Goal: Task Accomplishment & Management: Manage account settings

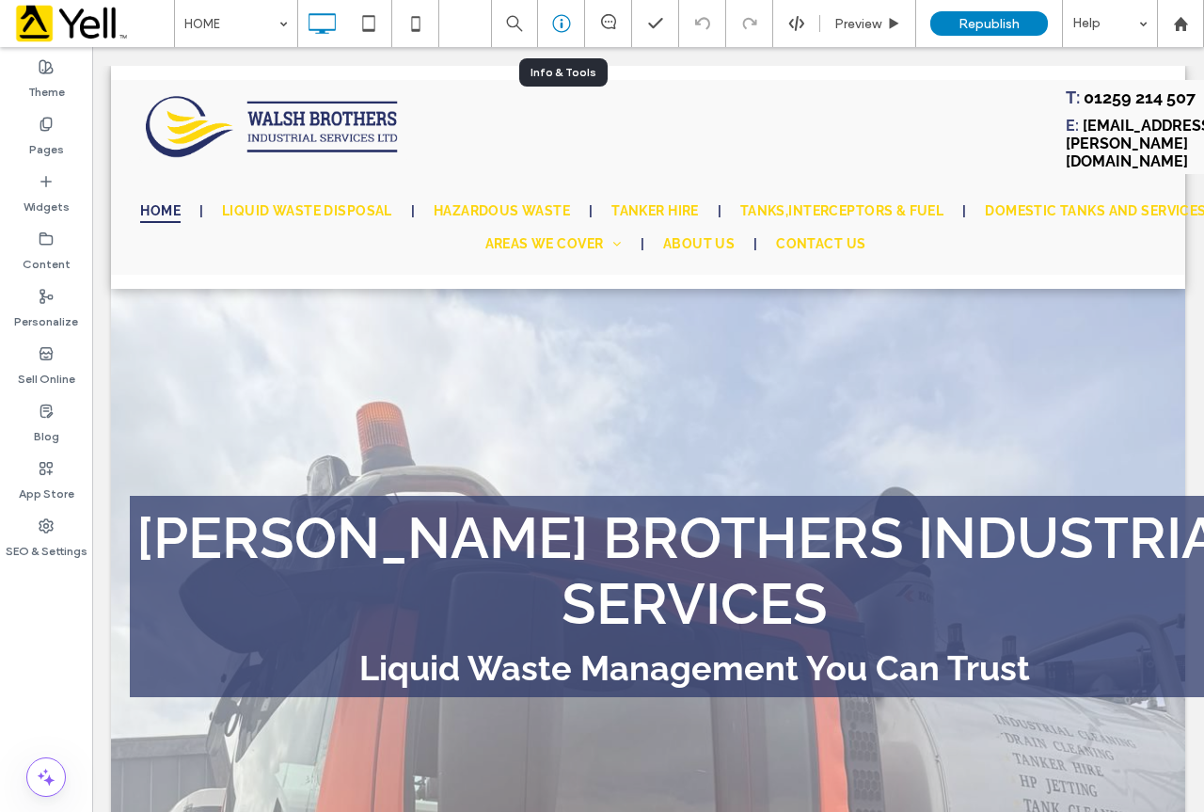
click at [562, 24] on use at bounding box center [561, 24] width 18 height 18
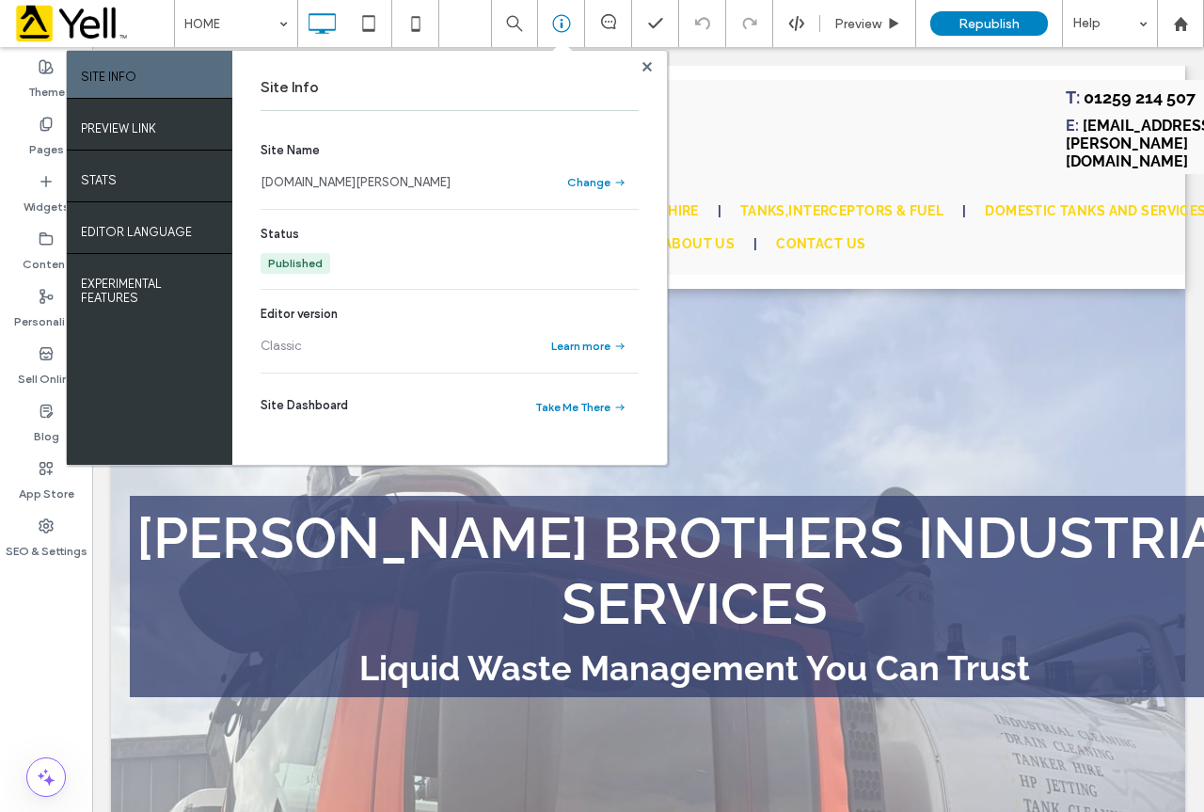
click at [359, 182] on link "[DOMAIN_NAME][PERSON_NAME]" at bounding box center [356, 182] width 190 height 19
click at [644, 69] on use at bounding box center [647, 65] width 9 height 9
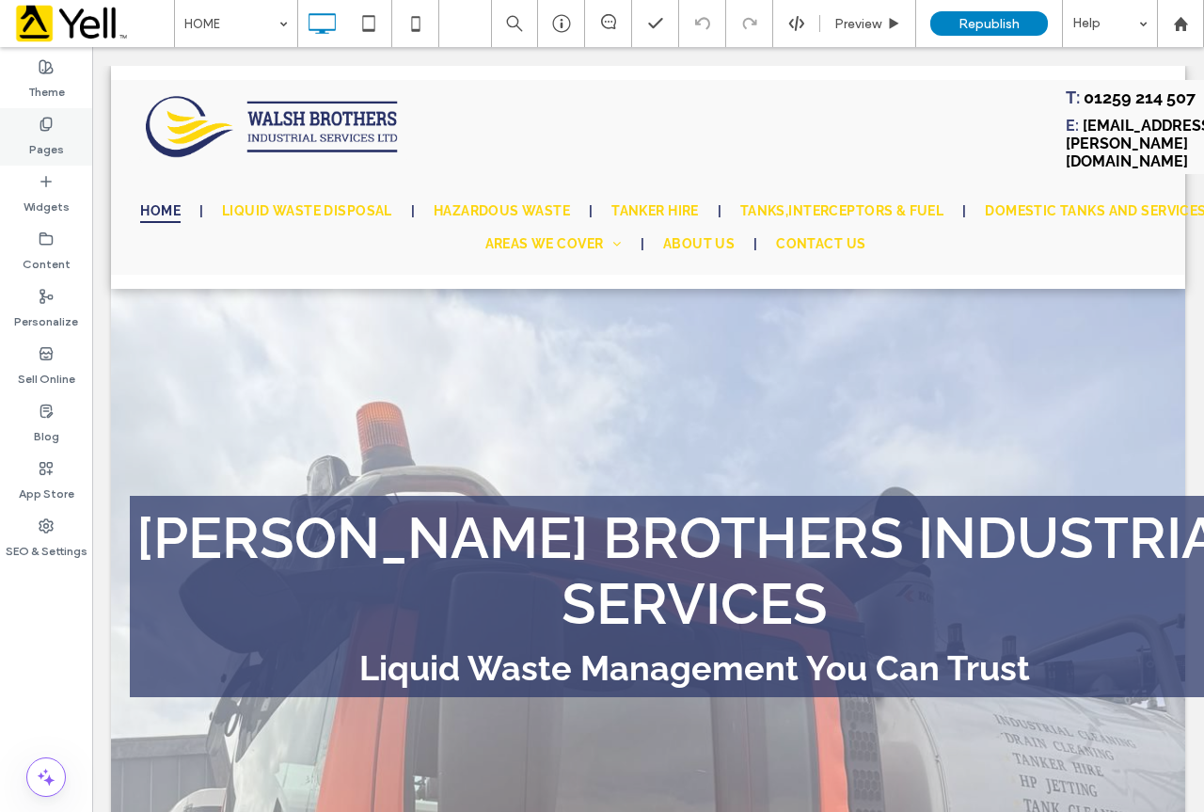
click at [65, 141] on div "Pages" at bounding box center [46, 136] width 92 height 57
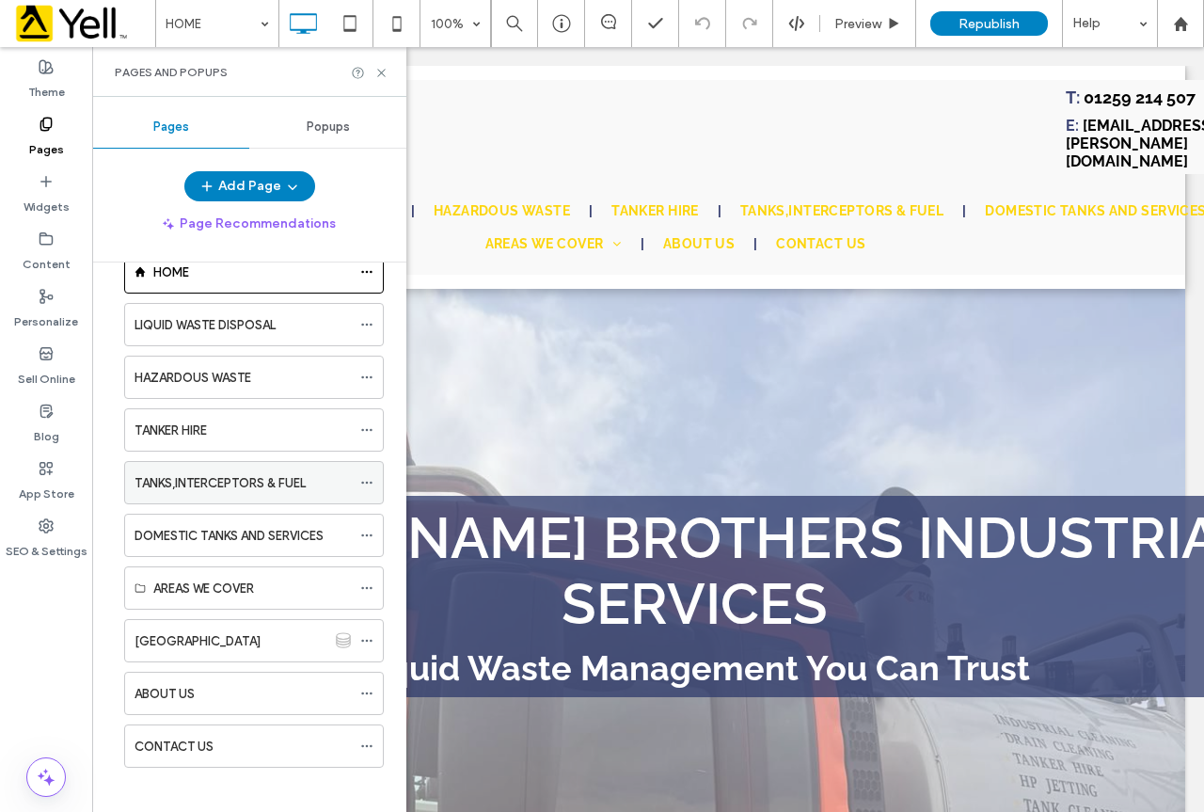
scroll to position [56, 0]
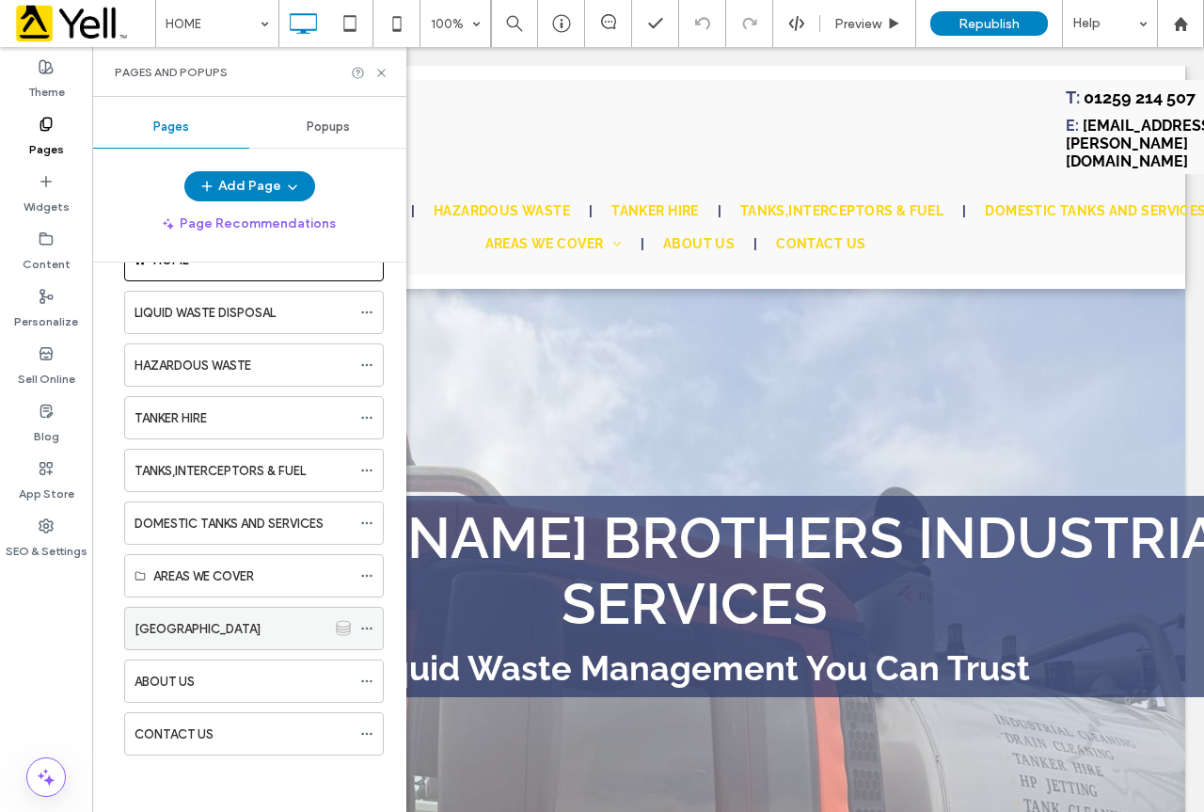
click at [277, 622] on div "[GEOGRAPHIC_DATA]" at bounding box center [231, 629] width 192 height 20
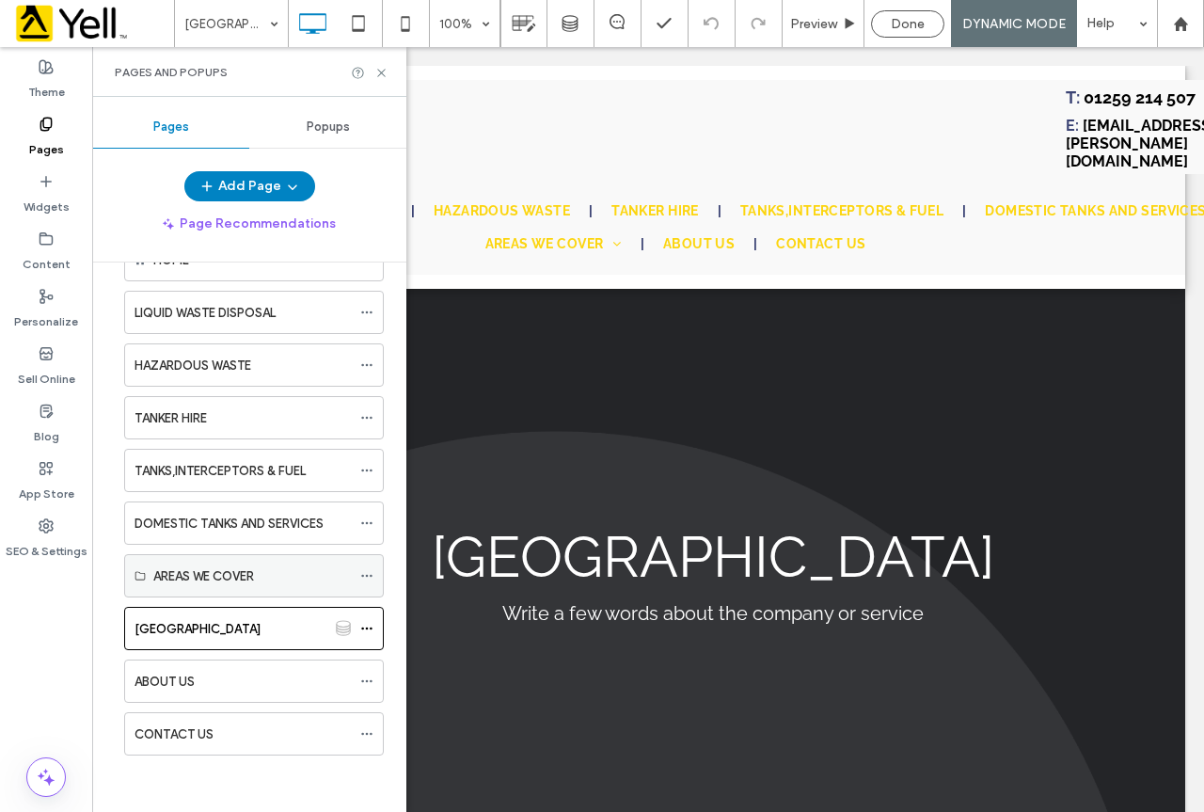
click at [235, 575] on label "AREAS WE COVER" at bounding box center [203, 576] width 101 height 33
click at [309, 517] on label "DOMESTIC TANKS AND SERVICES" at bounding box center [229, 523] width 189 height 33
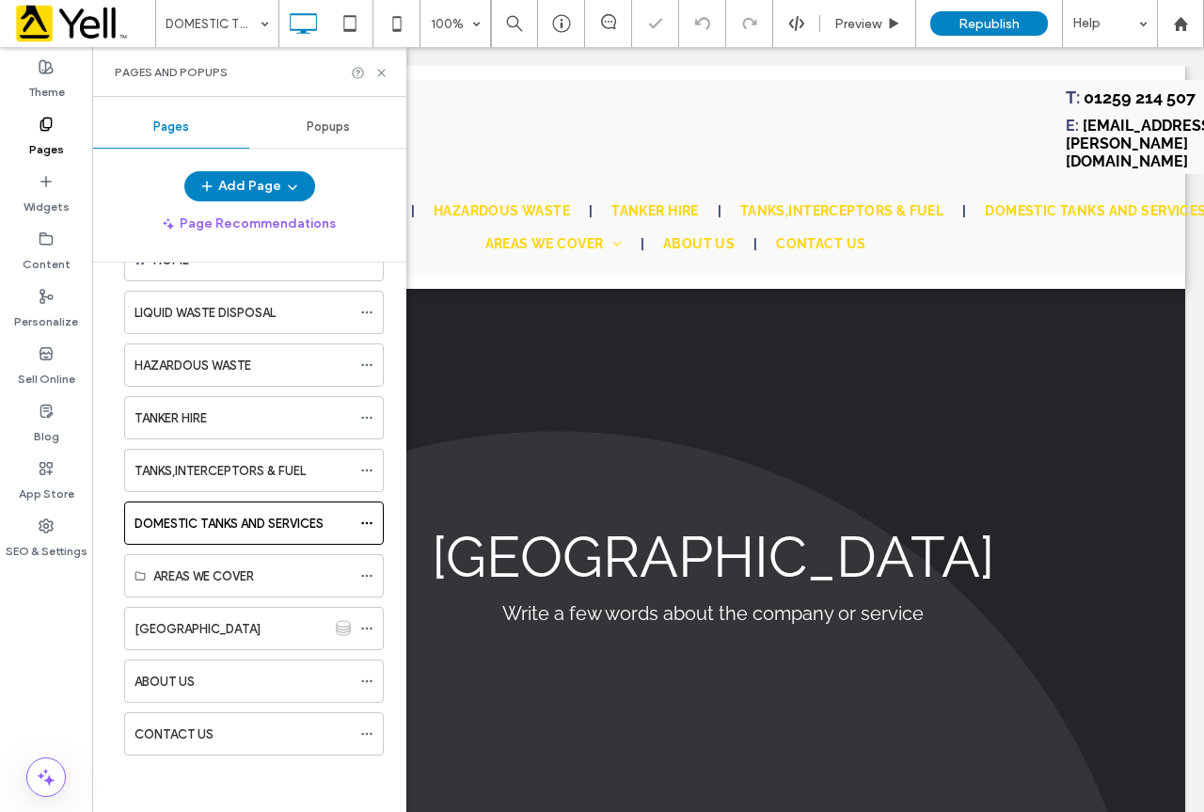
click at [295, 639] on div "[GEOGRAPHIC_DATA]" at bounding box center [231, 628] width 192 height 41
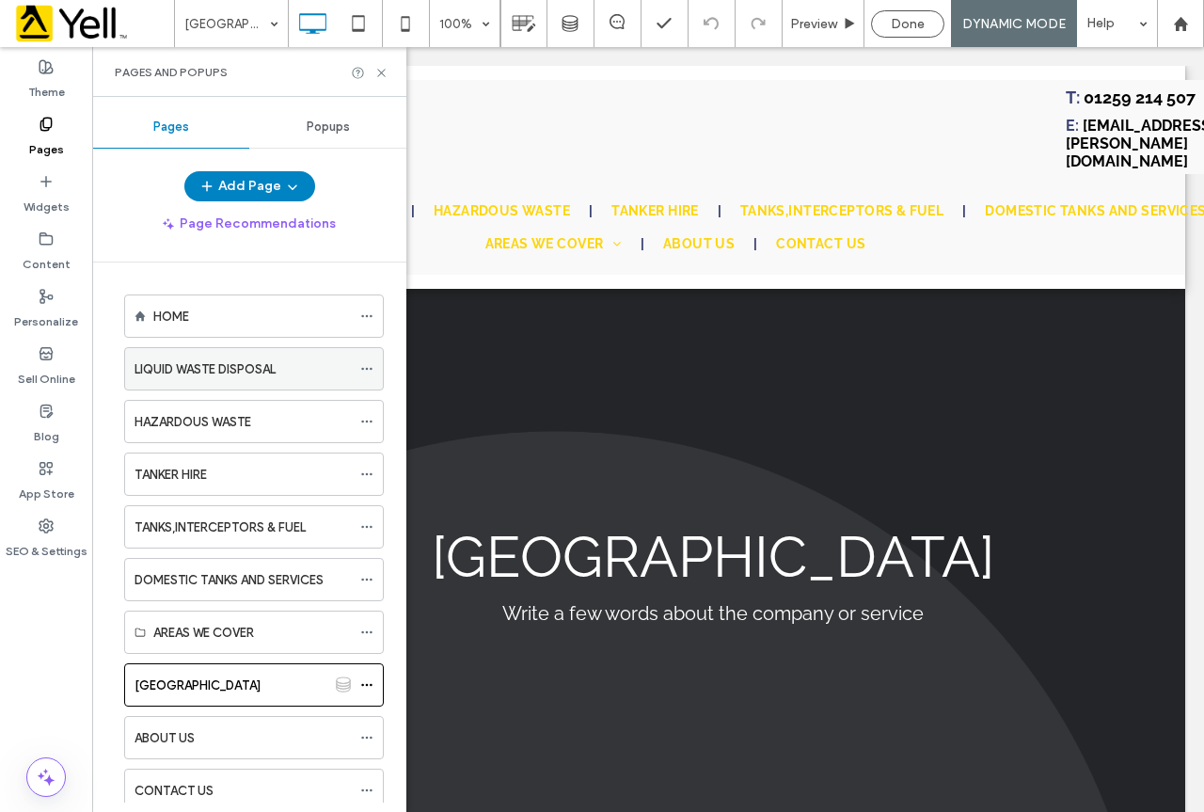
scroll to position [56, 0]
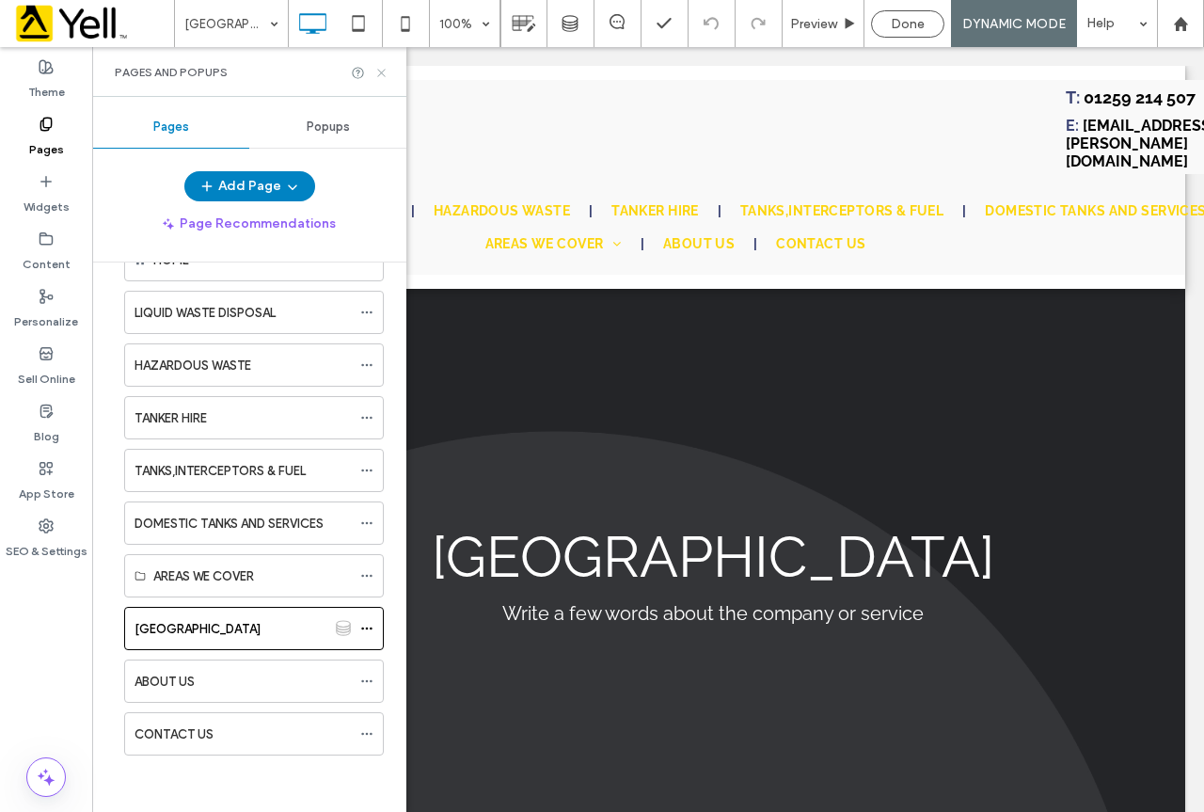
click at [381, 72] on use at bounding box center [381, 73] width 8 height 8
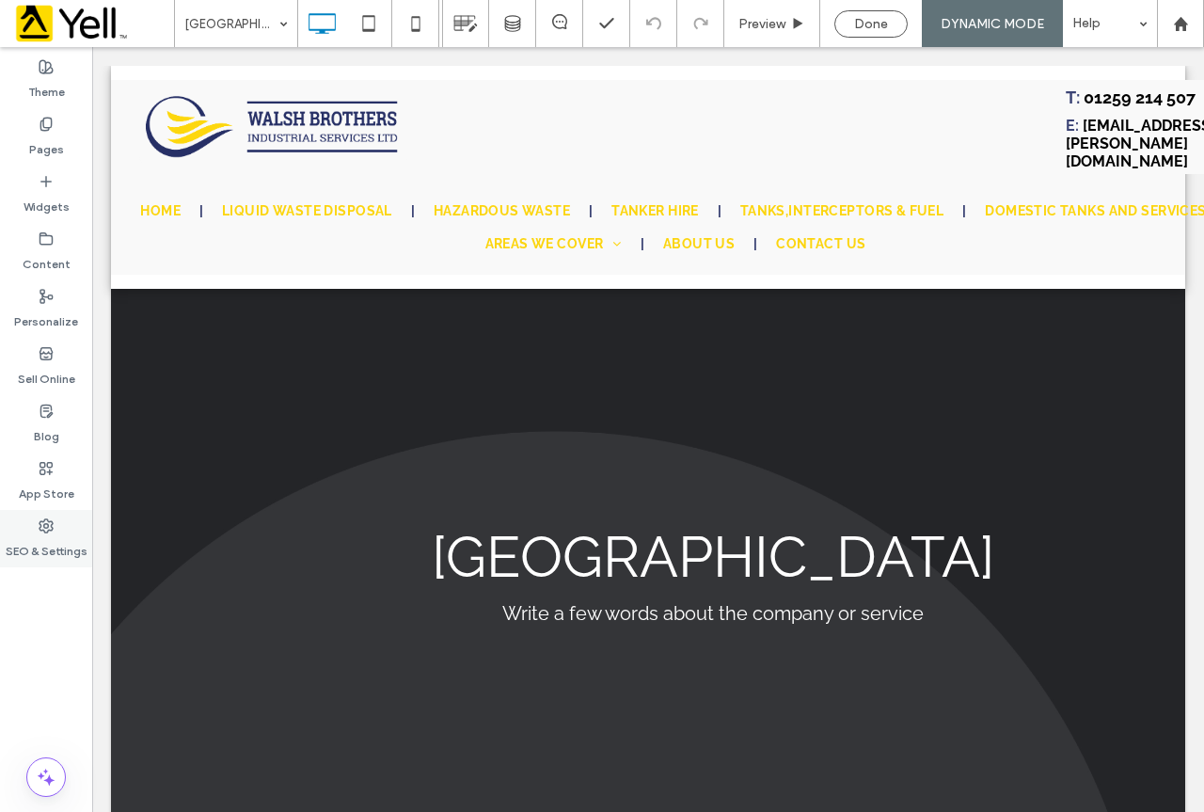
click at [62, 525] on div "SEO & Settings" at bounding box center [46, 538] width 92 height 57
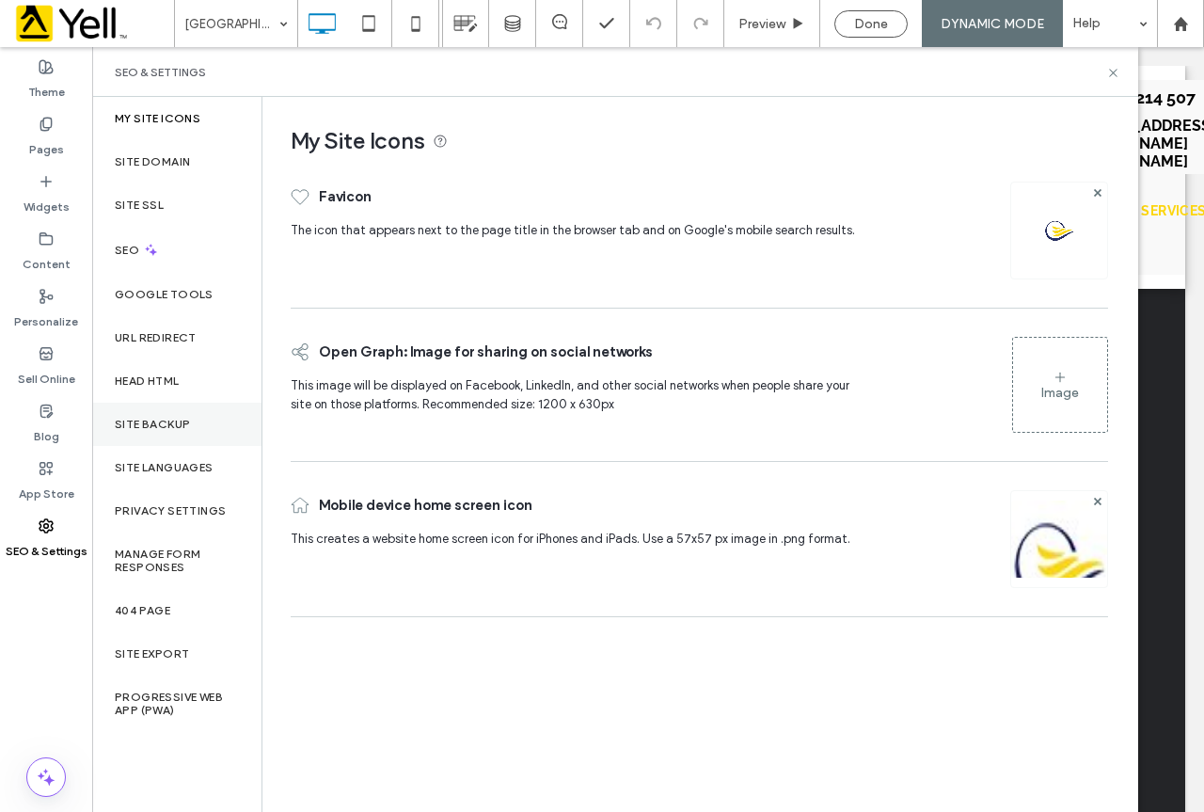
click at [183, 421] on label "Site Backup" at bounding box center [152, 424] width 75 height 13
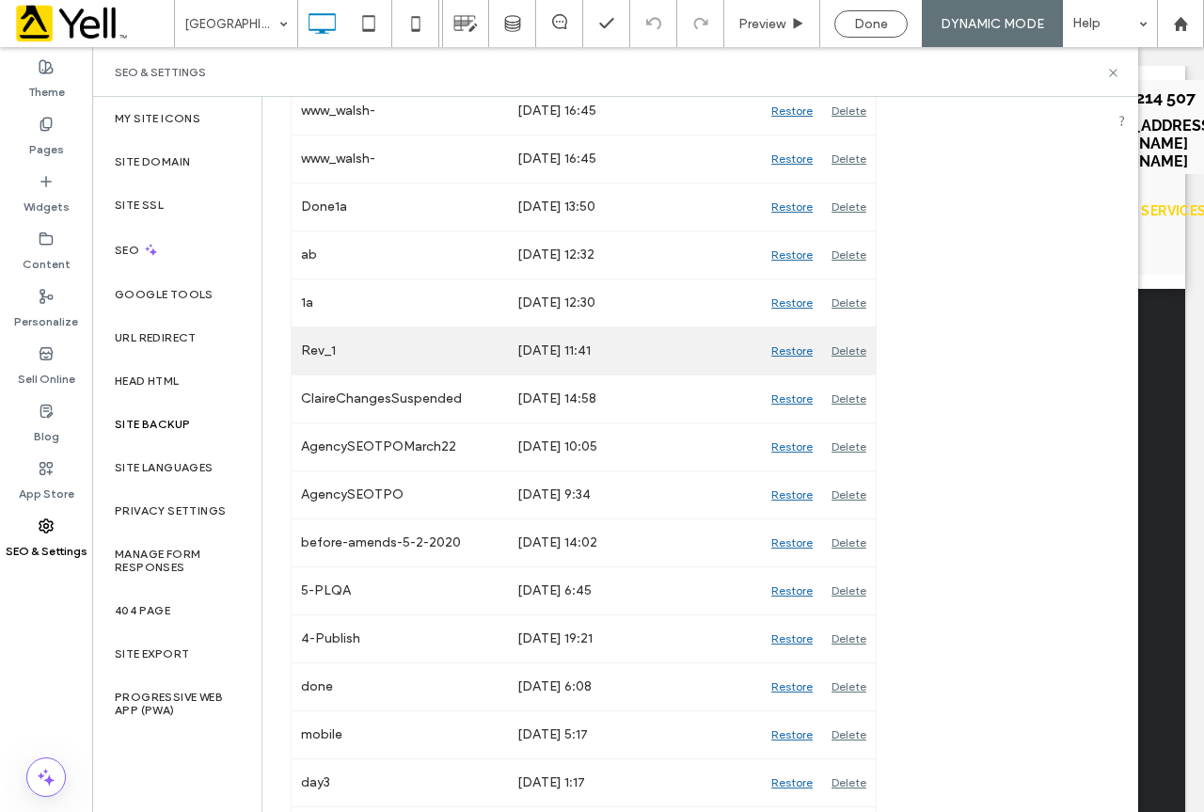
scroll to position [2728, 0]
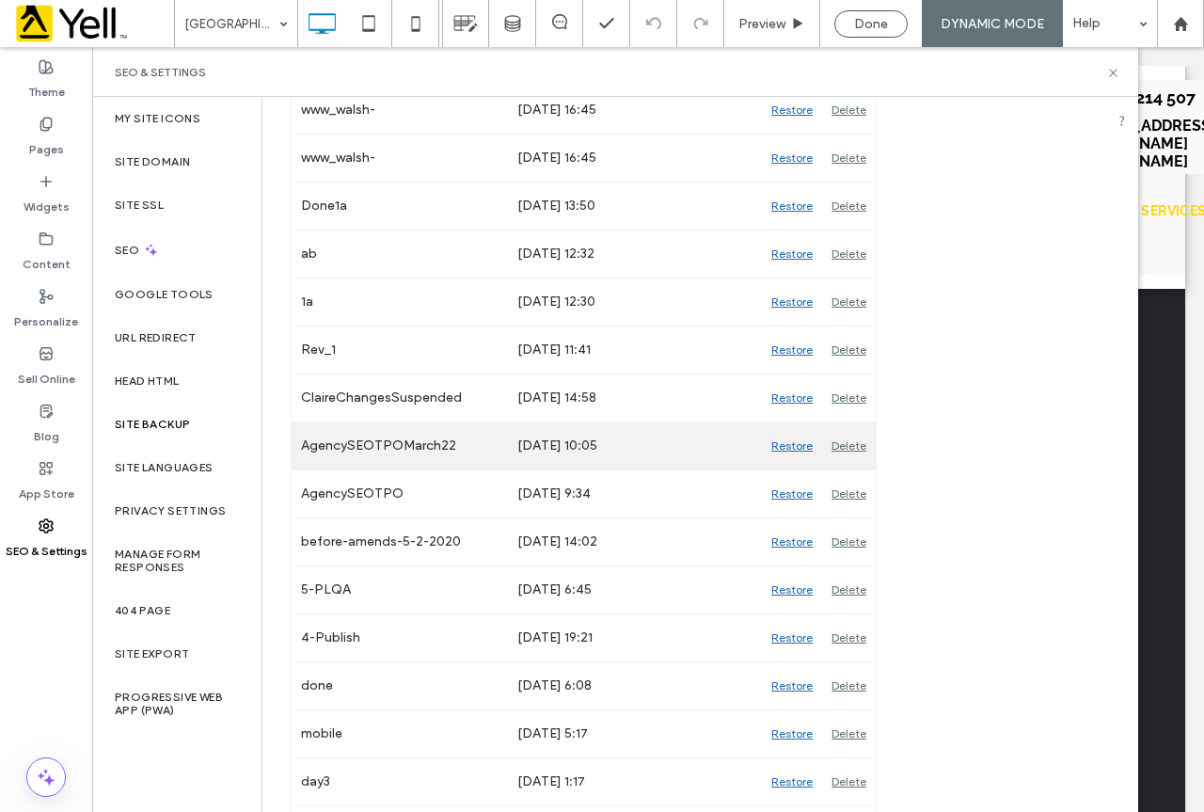
click at [788, 446] on div "Restore" at bounding box center [792, 445] width 60 height 47
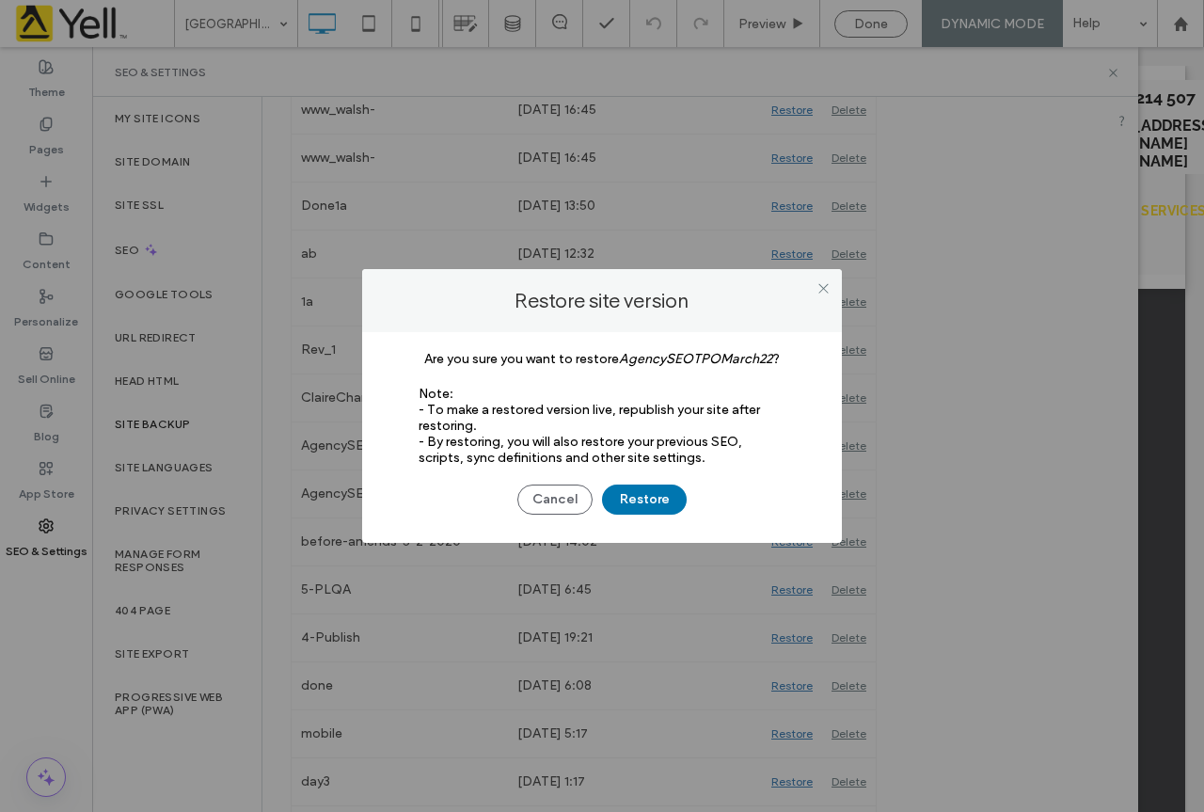
click at [639, 505] on button "Restore" at bounding box center [644, 500] width 85 height 30
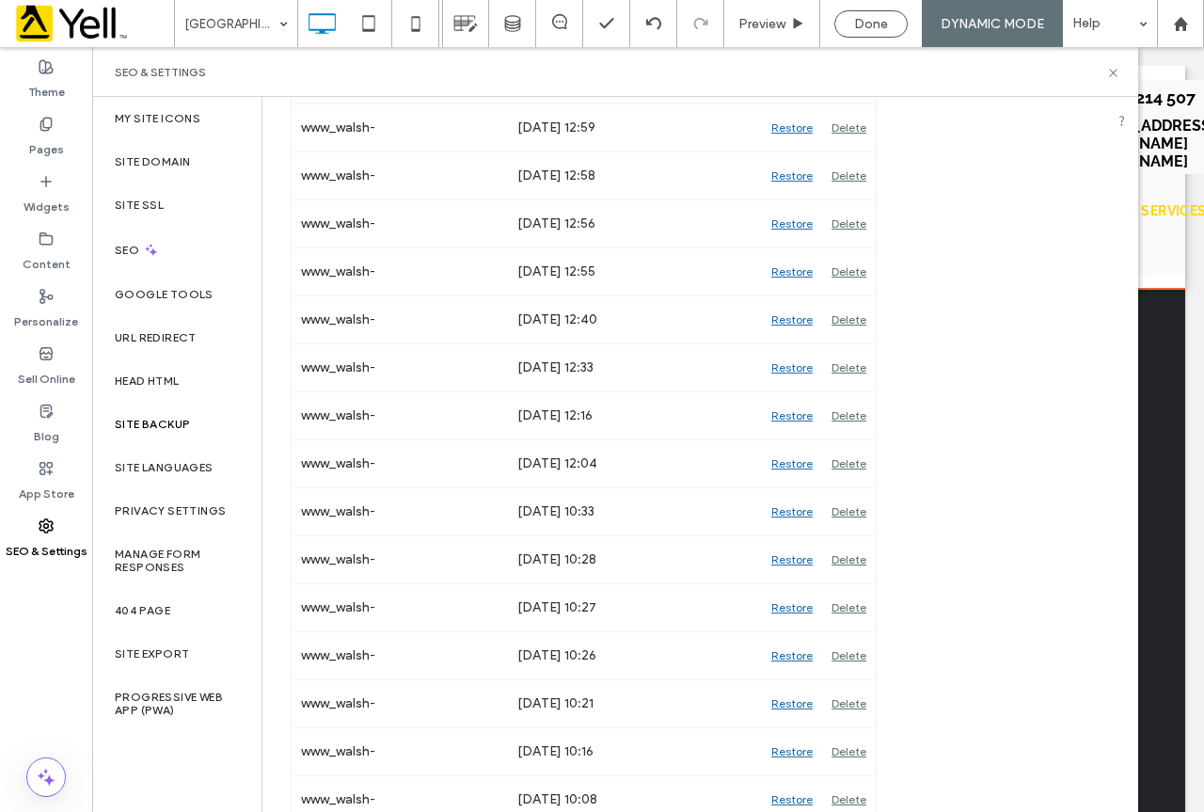
scroll to position [470, 0]
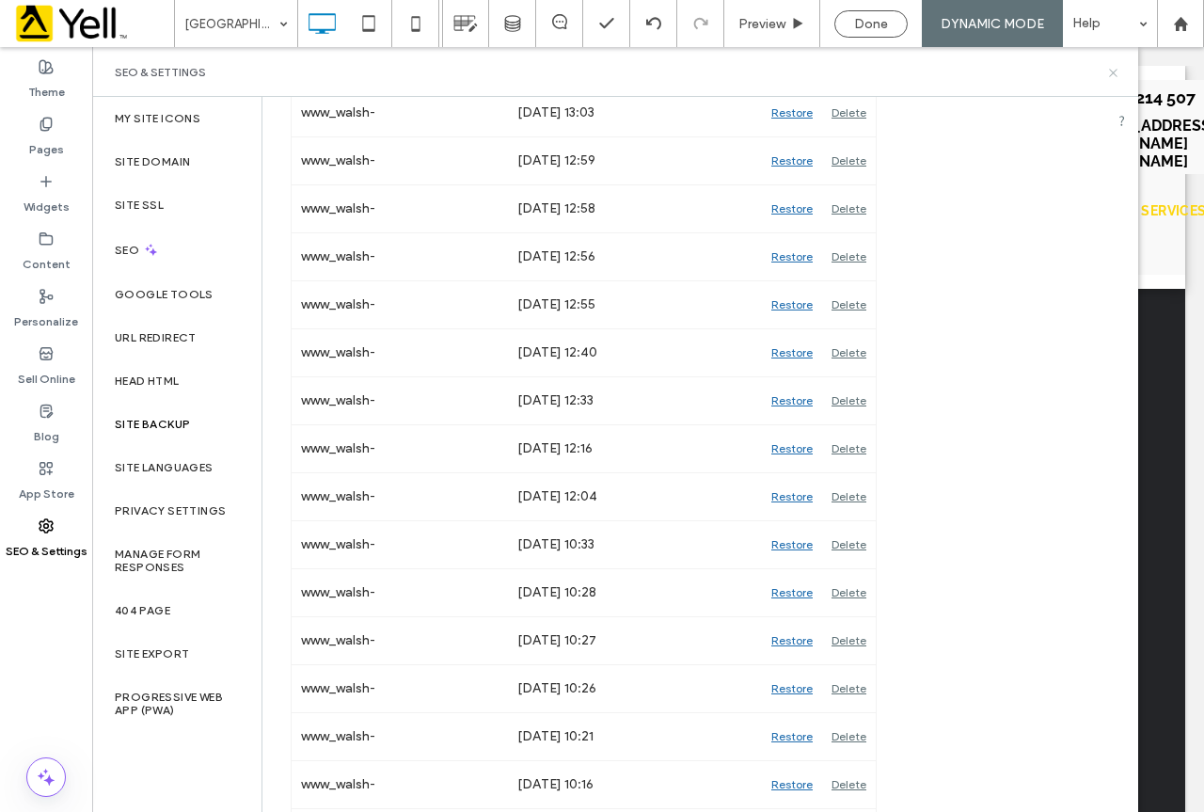
drag, startPoint x: 1113, startPoint y: 73, endPoint x: 1022, endPoint y: 26, distance: 102.7
click at [1113, 73] on use at bounding box center [1113, 73] width 8 height 8
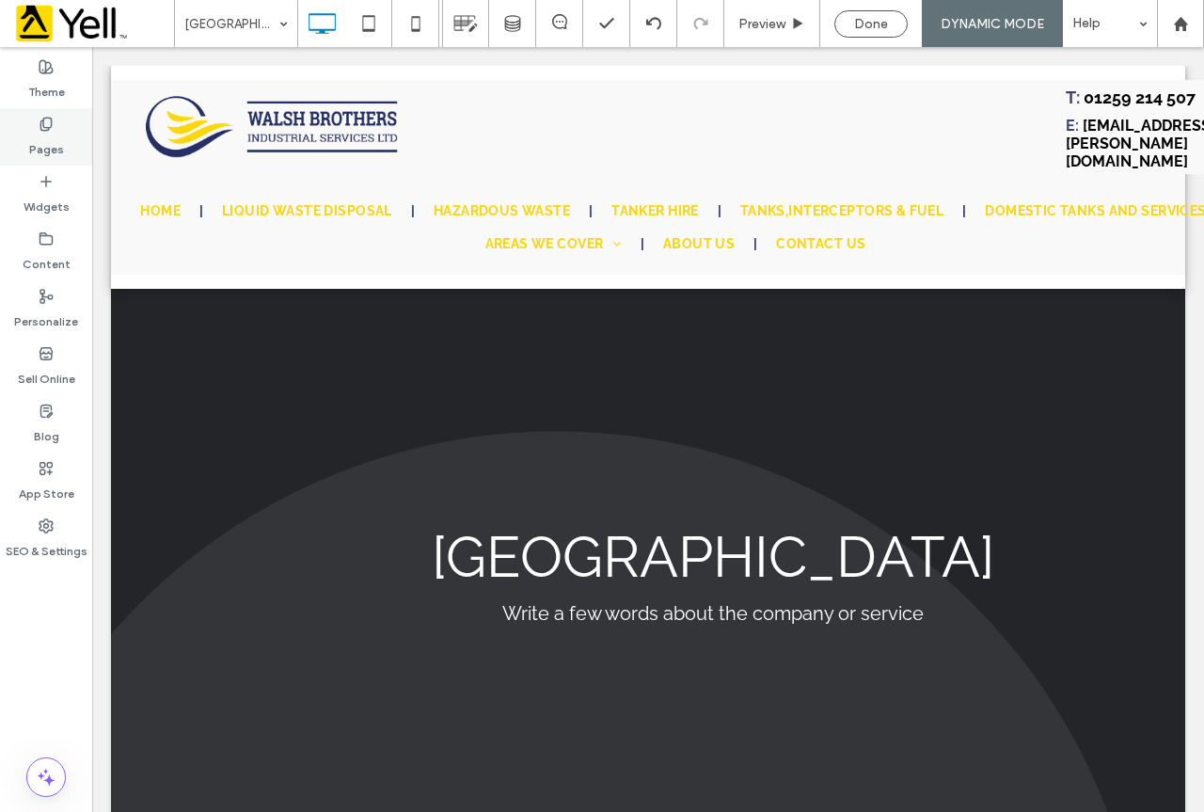
click at [82, 131] on div "Pages" at bounding box center [46, 136] width 92 height 57
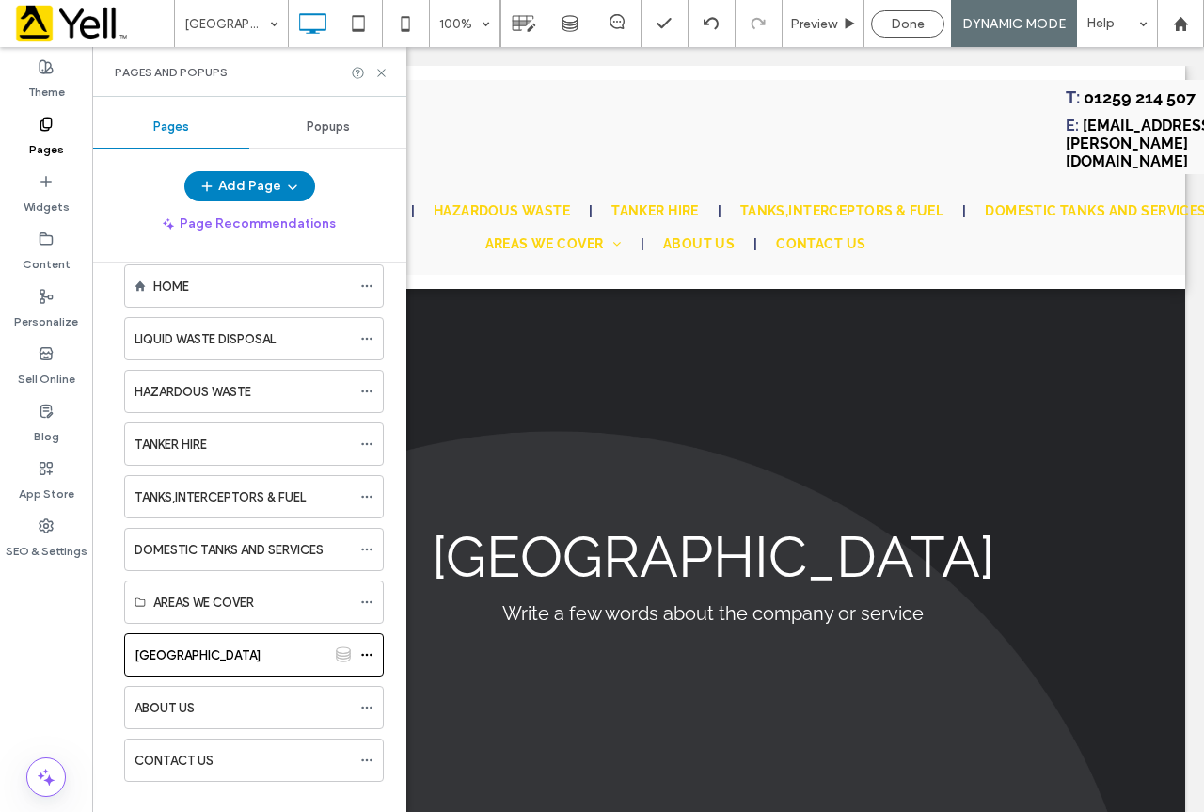
scroll to position [56, 0]
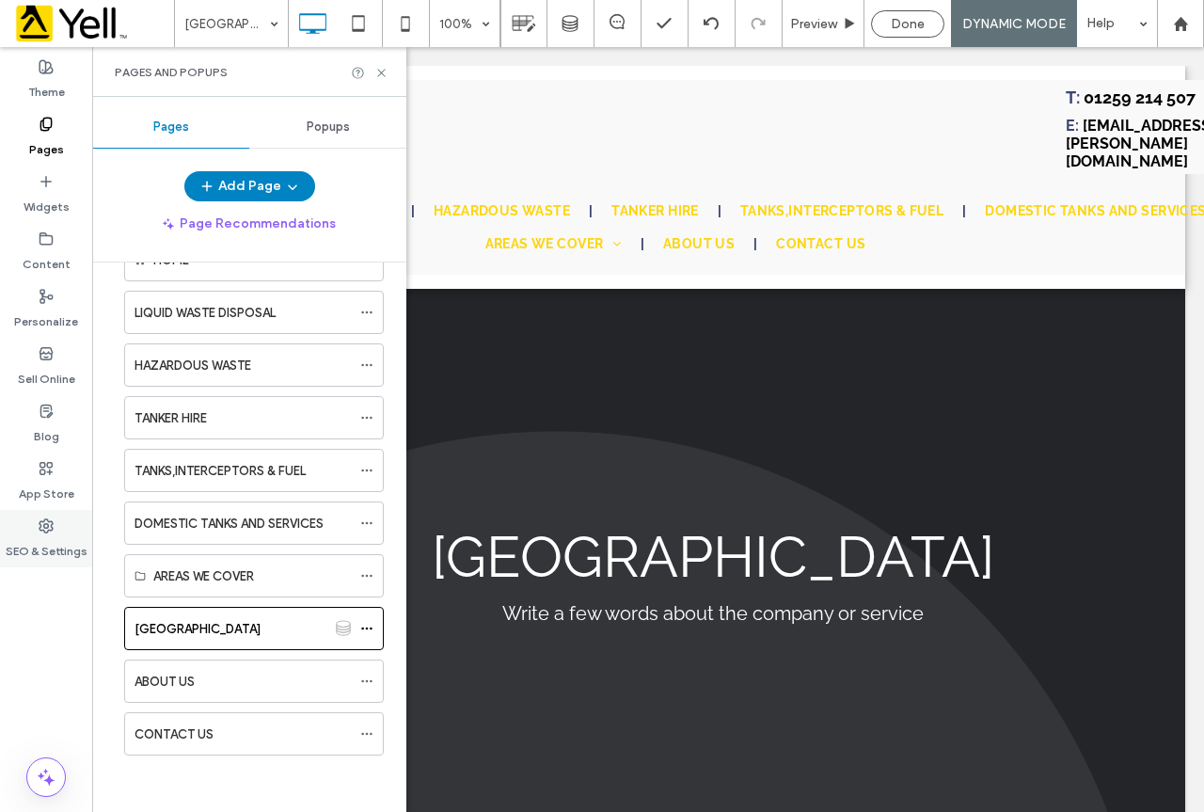
click at [39, 519] on icon at bounding box center [46, 525] width 15 height 15
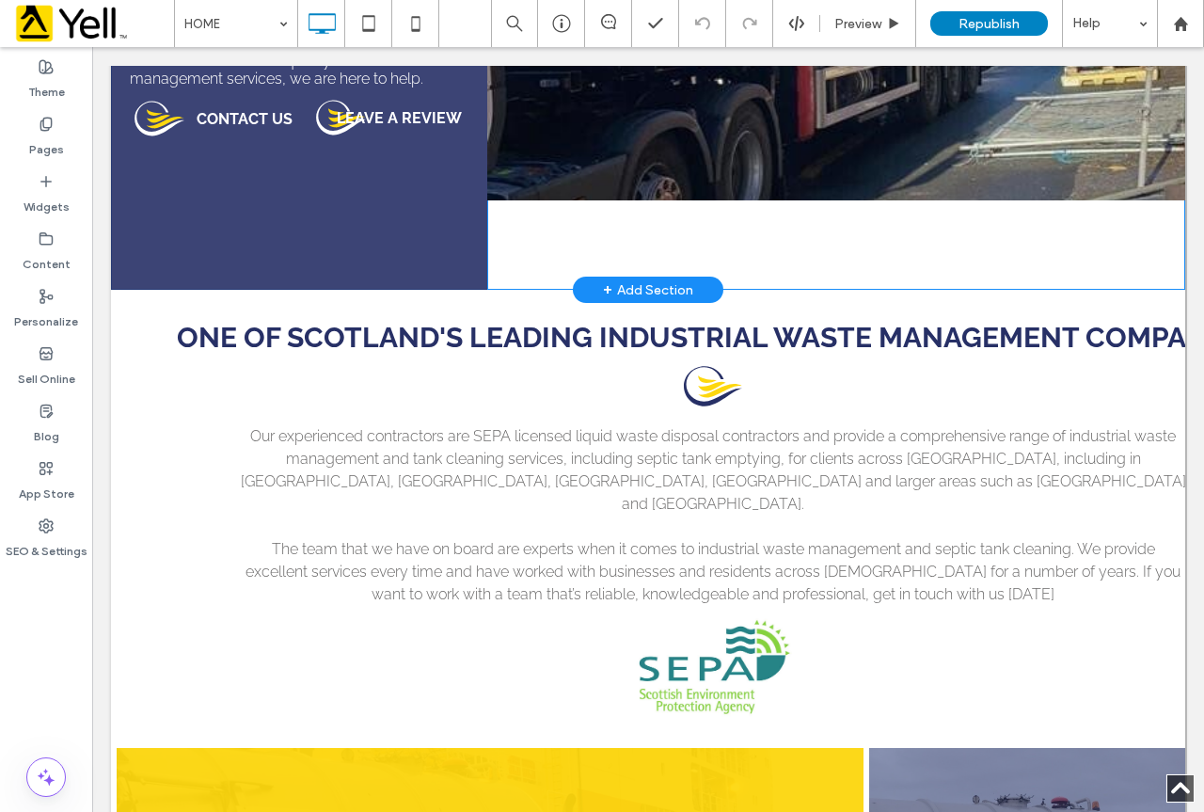
scroll to position [563, 0]
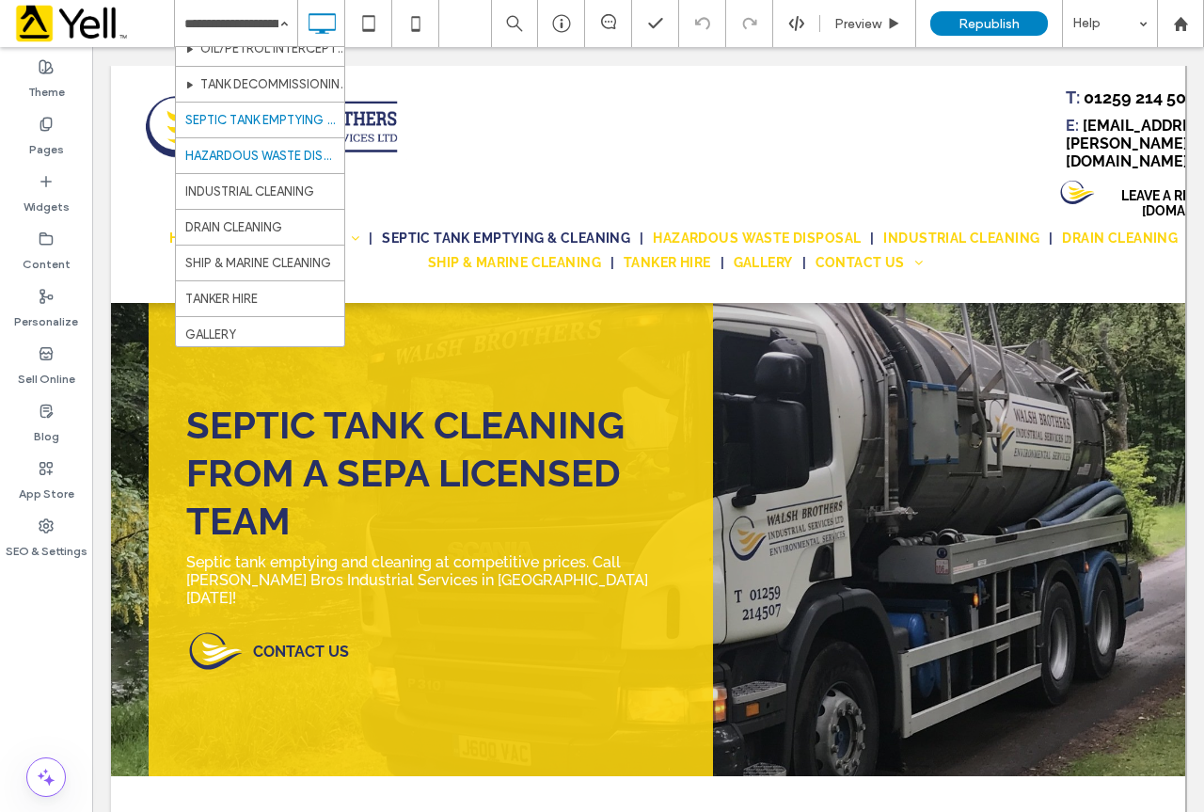
scroll to position [199, 0]
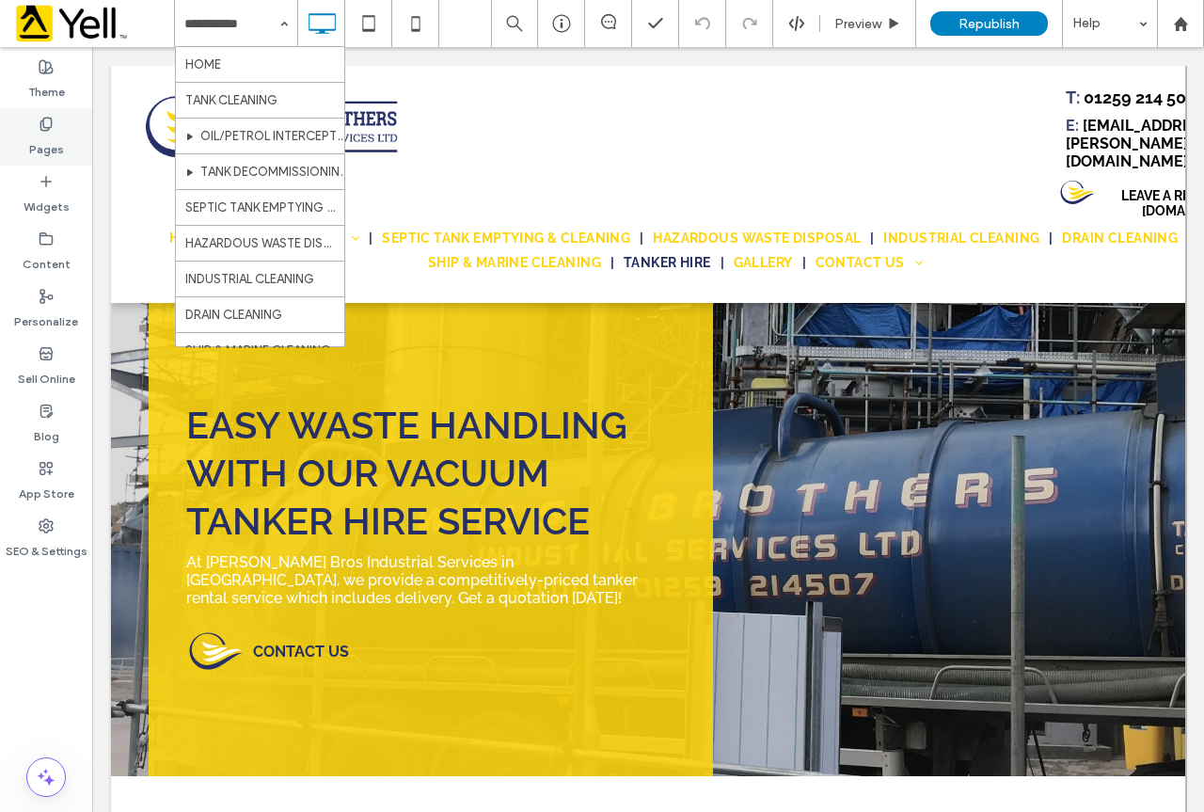
click at [58, 130] on div "Pages" at bounding box center [46, 136] width 92 height 57
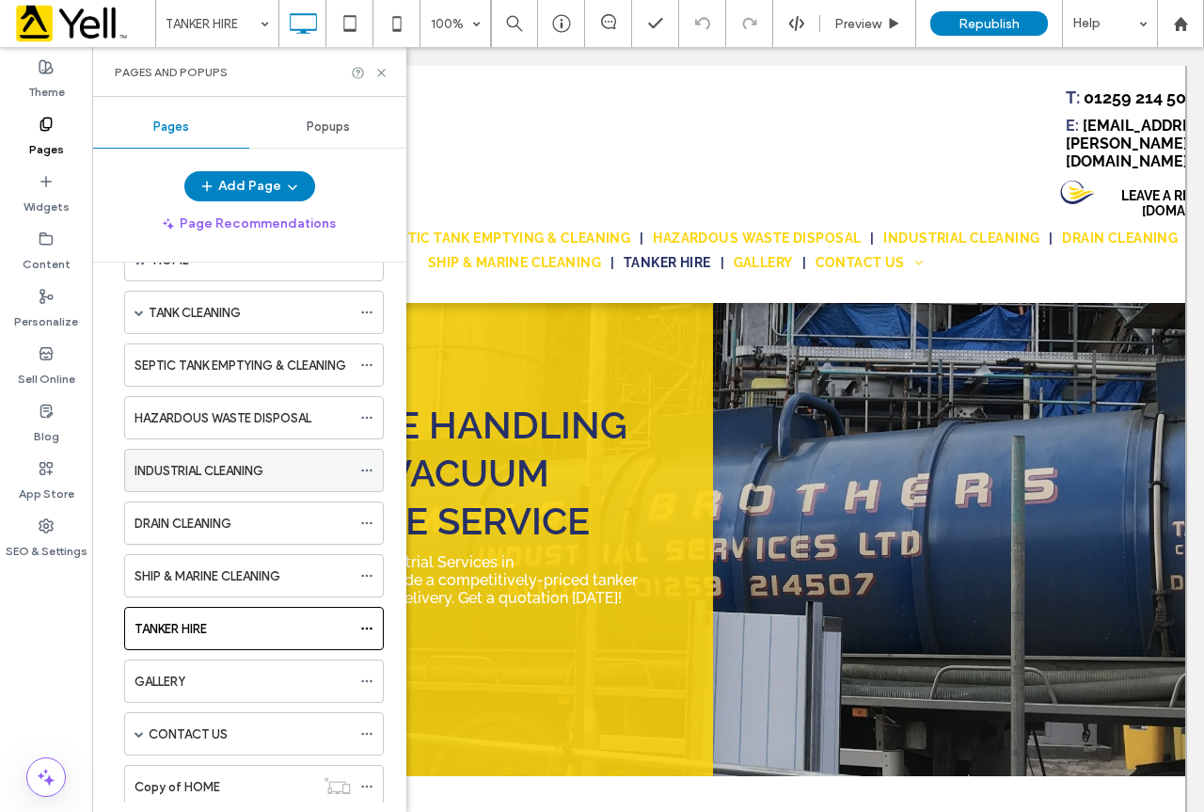
scroll to position [109, 0]
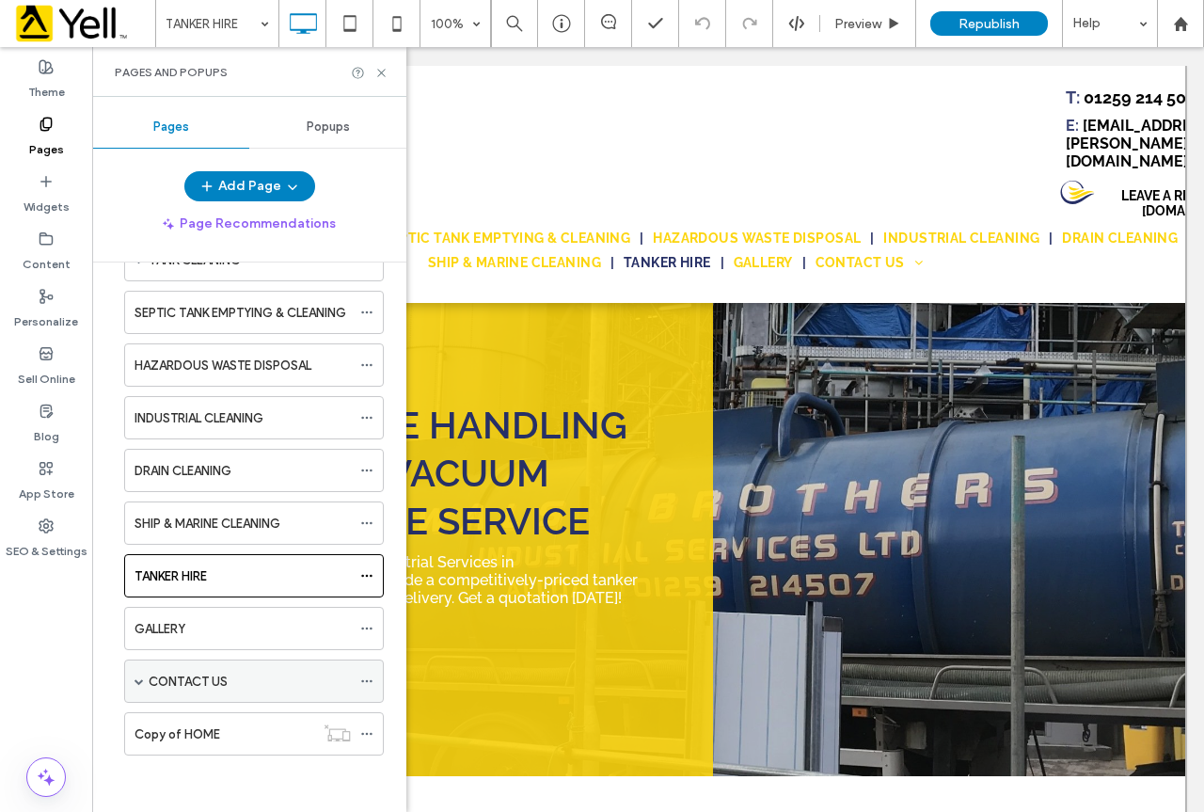
click at [142, 672] on span at bounding box center [139, 680] width 9 height 41
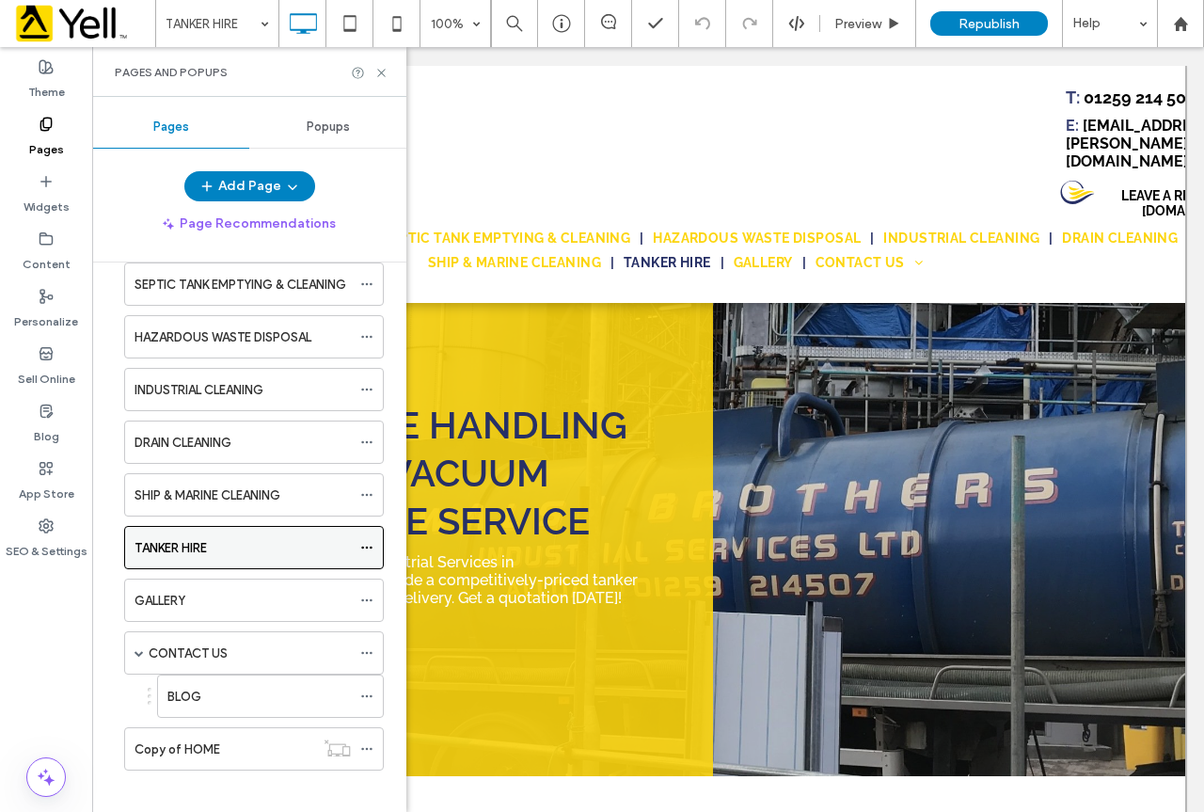
scroll to position [152, 0]
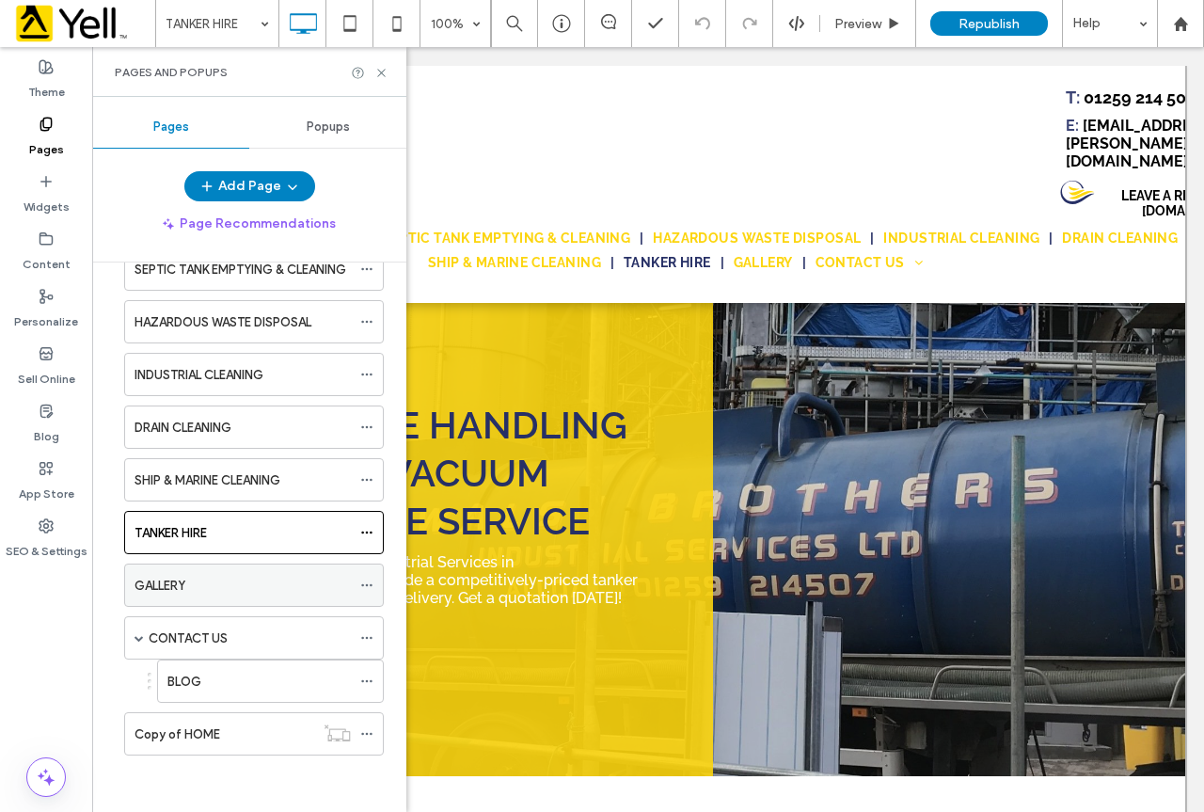
click at [136, 634] on span at bounding box center [139, 637] width 9 height 9
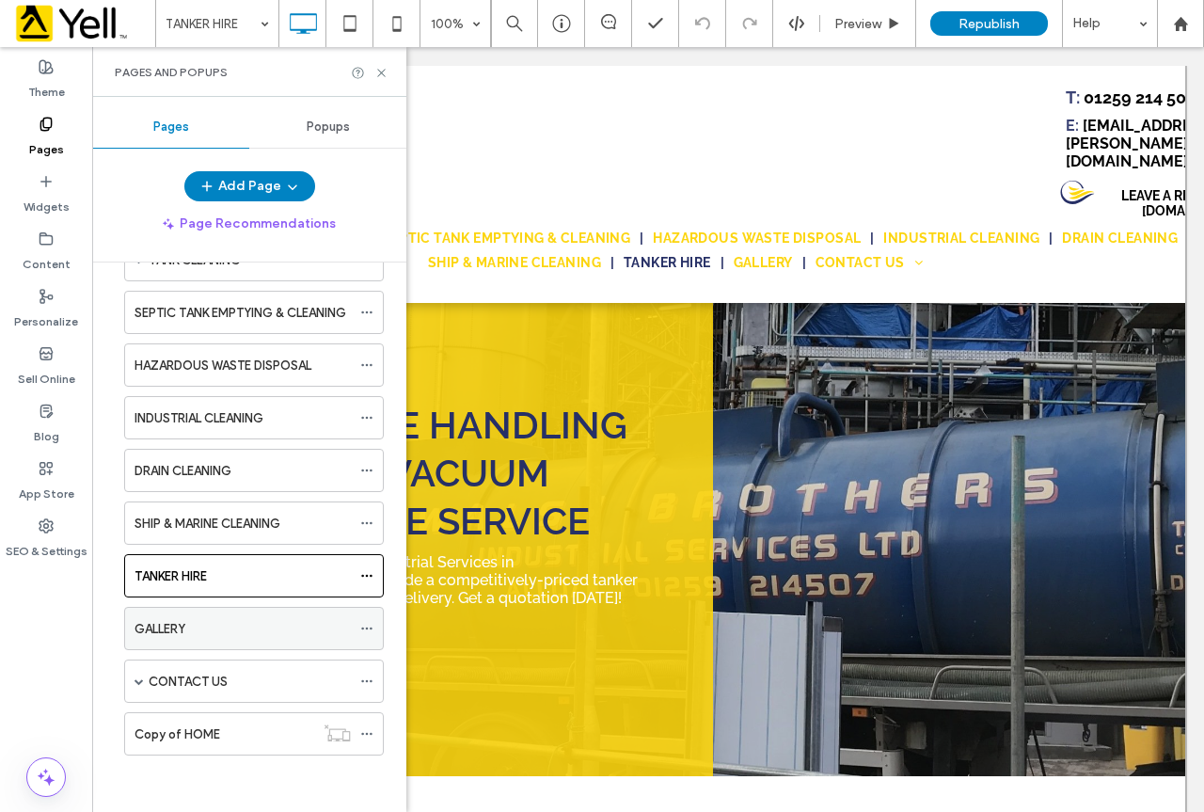
scroll to position [109, 0]
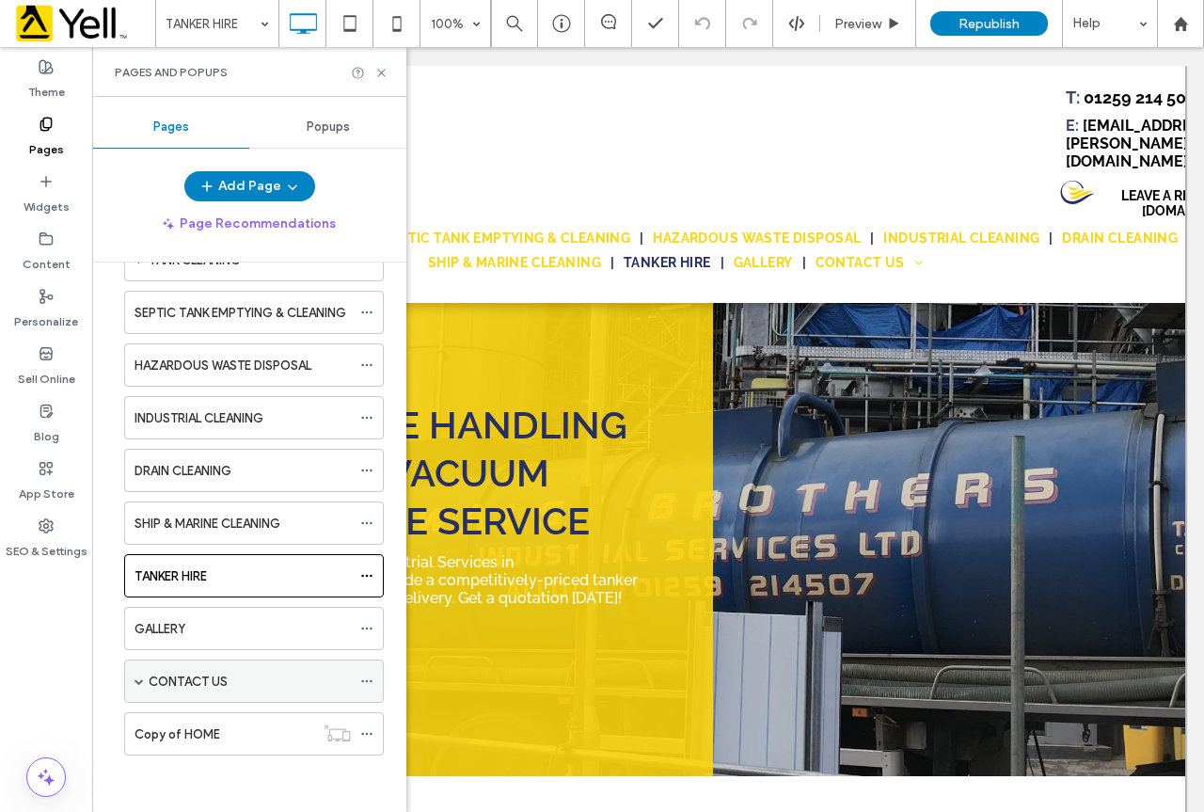
click at [147, 681] on div "CONTACT US" at bounding box center [254, 681] width 260 height 43
click at [141, 680] on span at bounding box center [139, 680] width 9 height 9
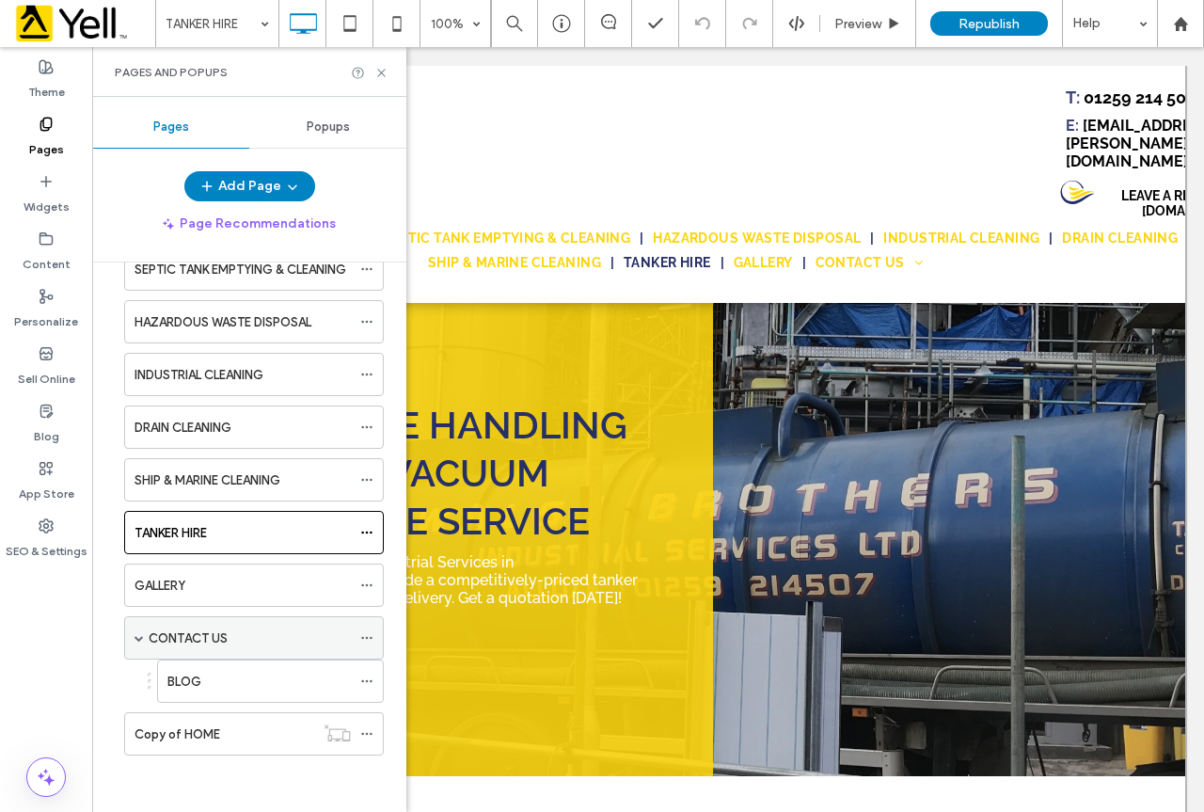
click at [138, 636] on span at bounding box center [139, 637] width 9 height 9
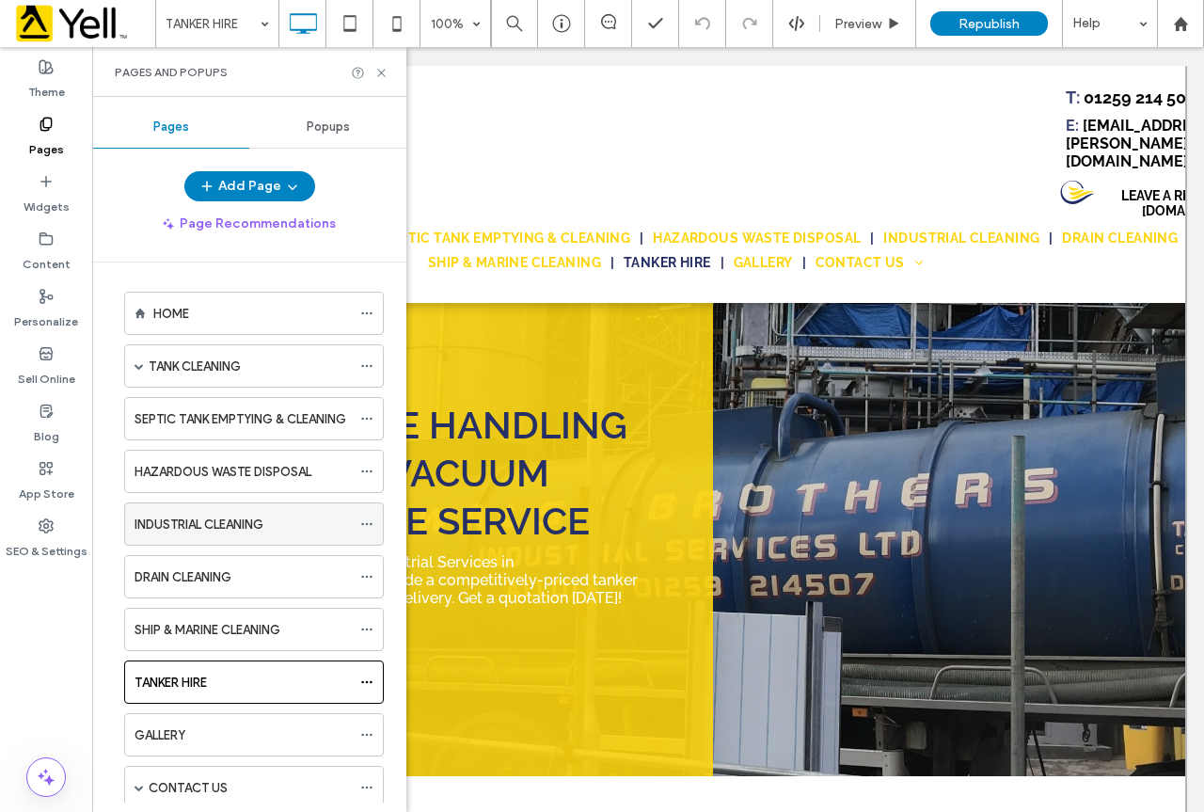
scroll to position [0, 0]
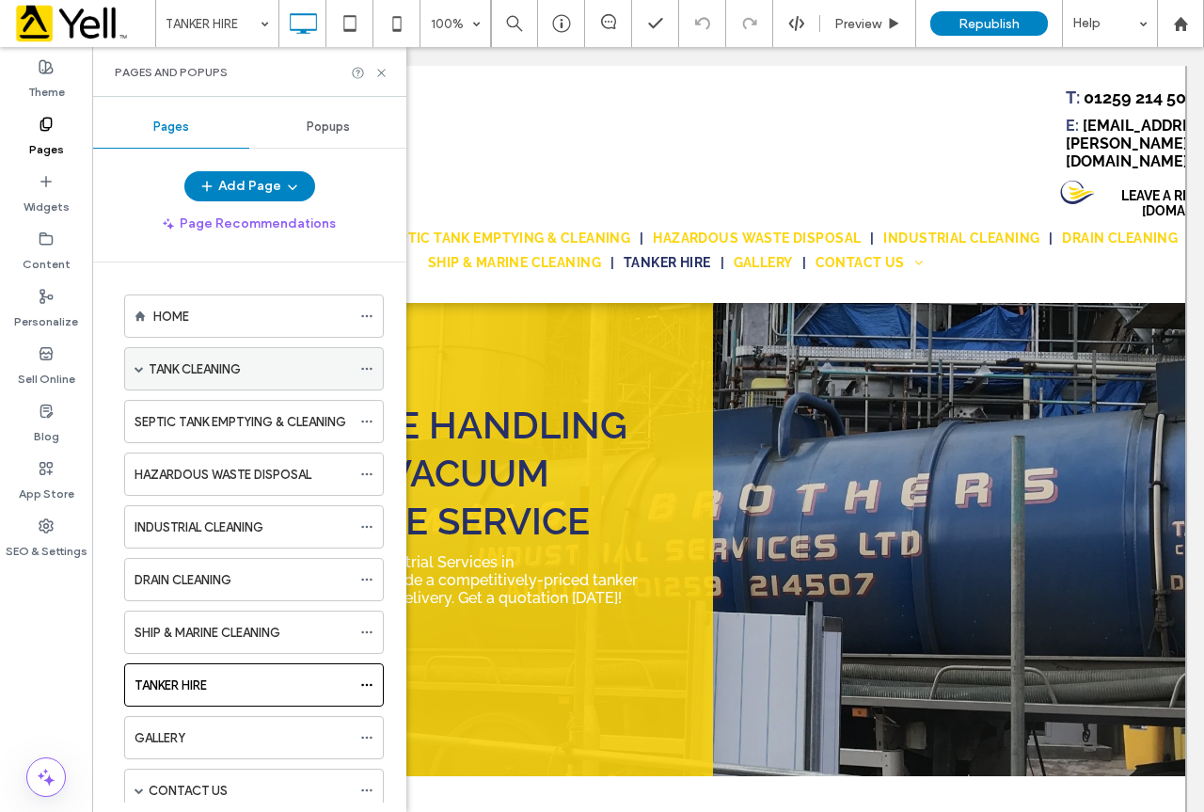
click at [137, 358] on span at bounding box center [139, 368] width 9 height 41
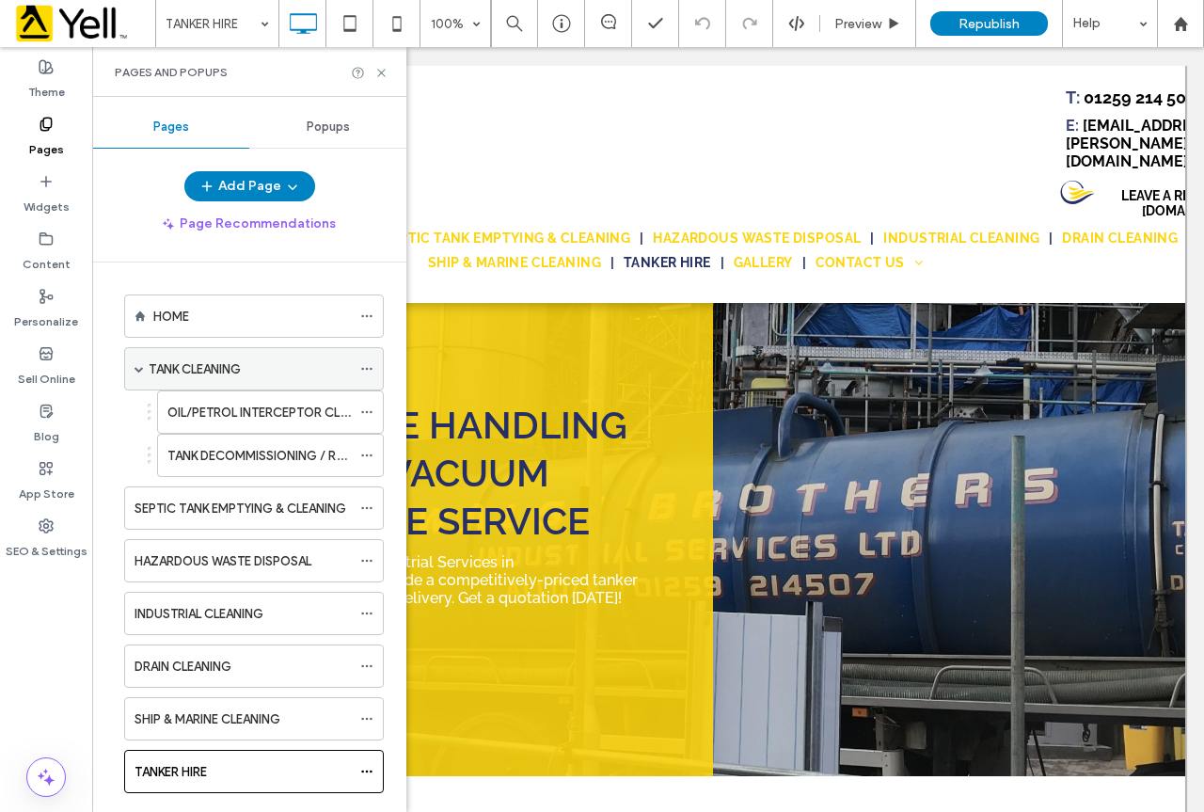
click at [137, 364] on span at bounding box center [139, 368] width 9 height 9
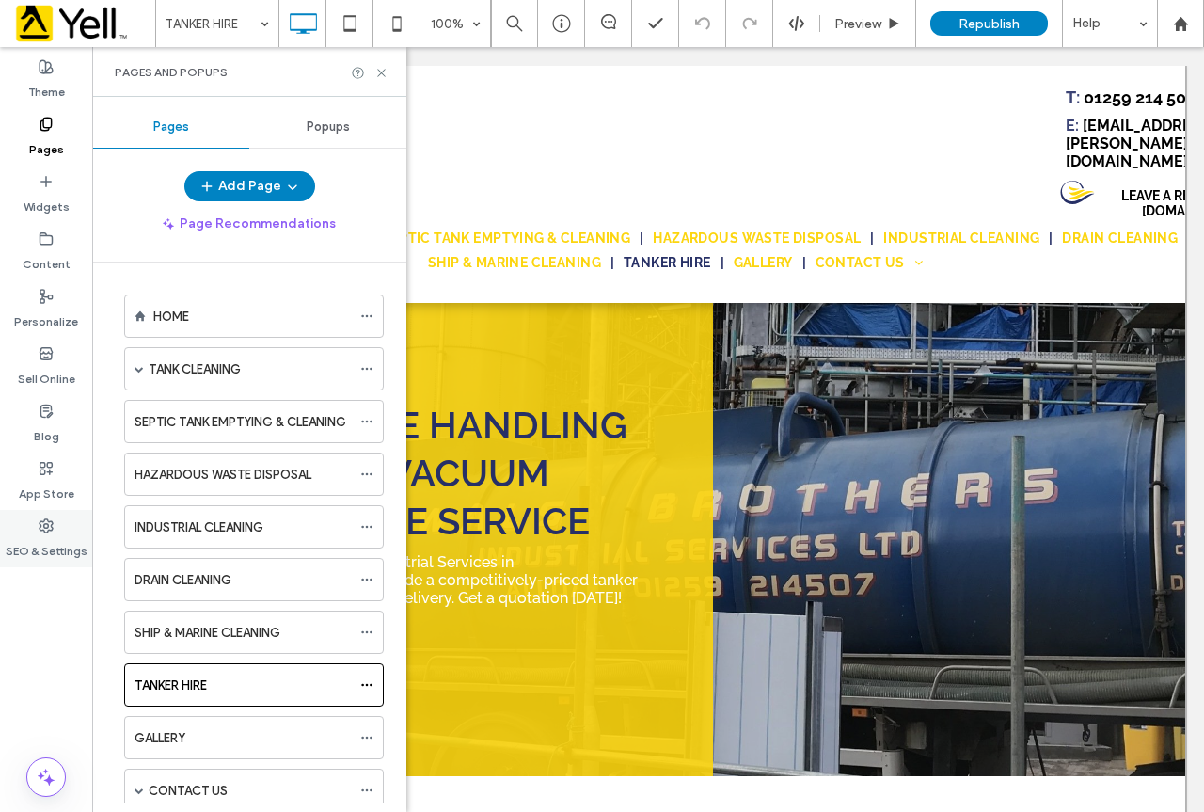
click at [45, 527] on use at bounding box center [46, 525] width 13 height 13
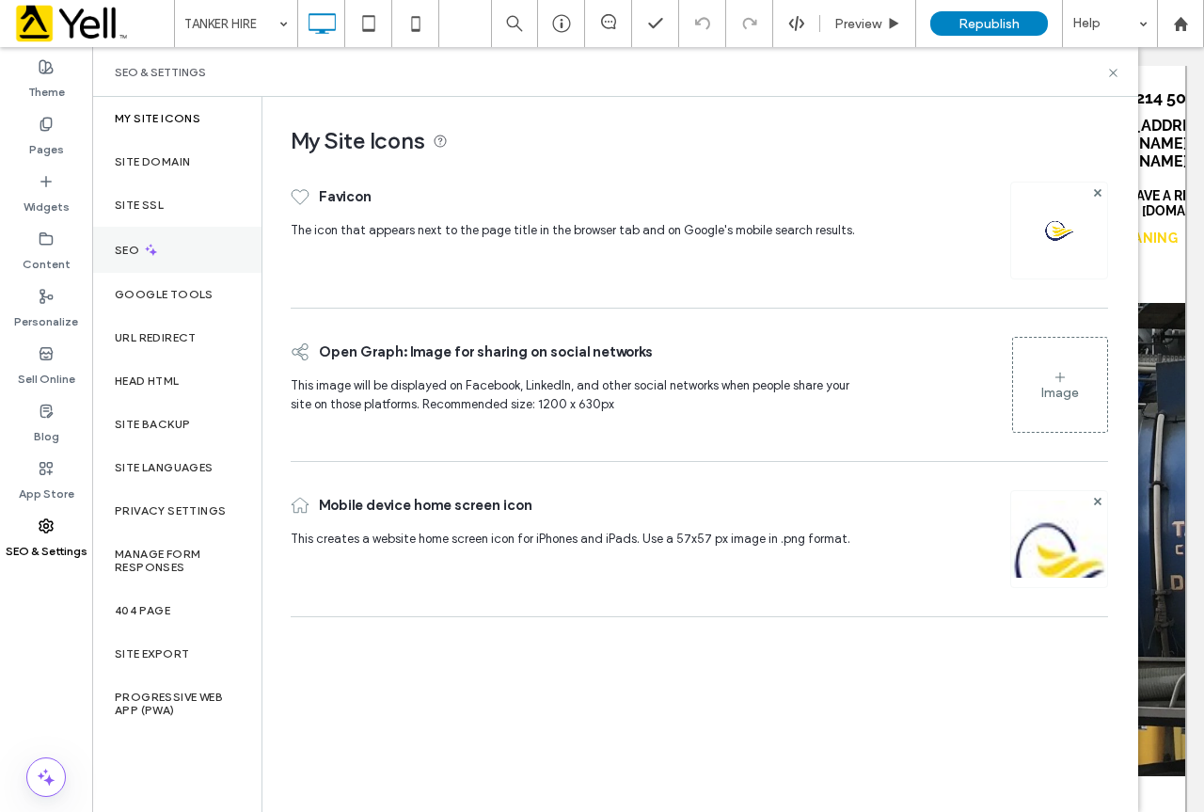
drag, startPoint x: 214, startPoint y: 229, endPoint x: 199, endPoint y: 228, distance: 14.1
click at [199, 228] on div "SEO" at bounding box center [176, 250] width 169 height 46
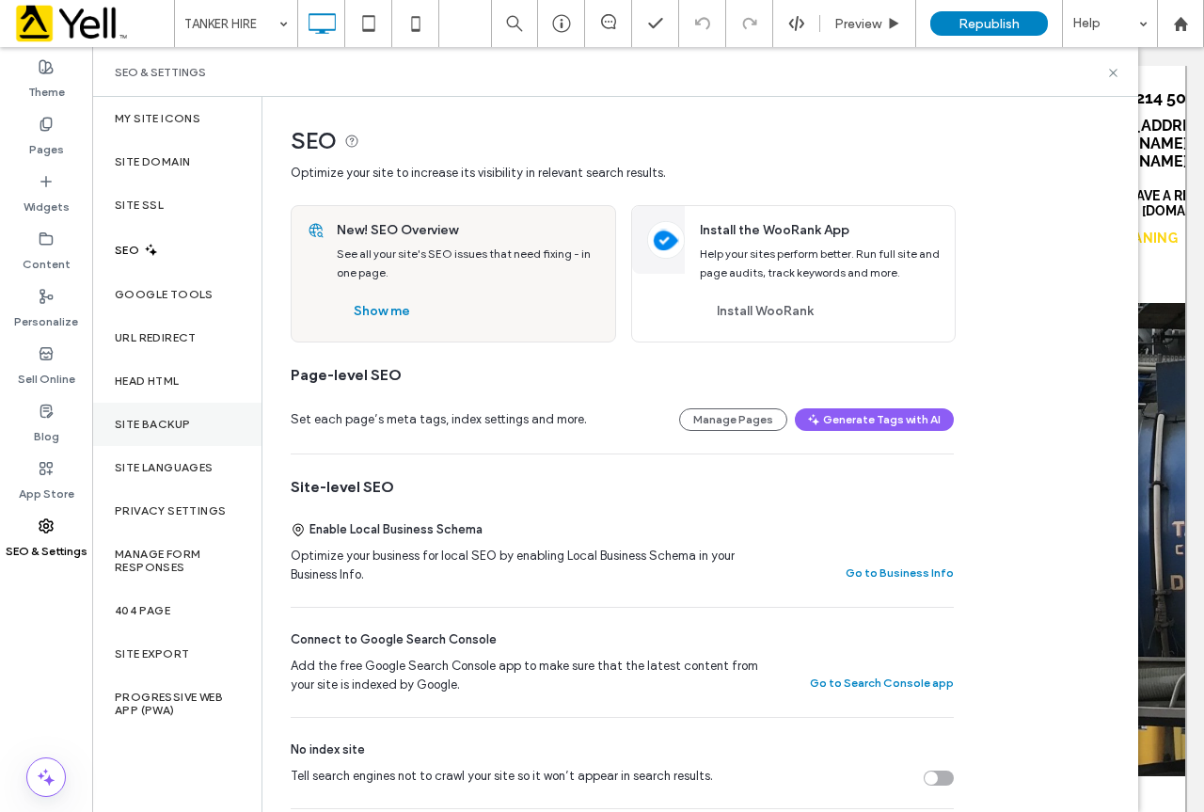
click at [154, 428] on label "Site Backup" at bounding box center [152, 424] width 75 height 13
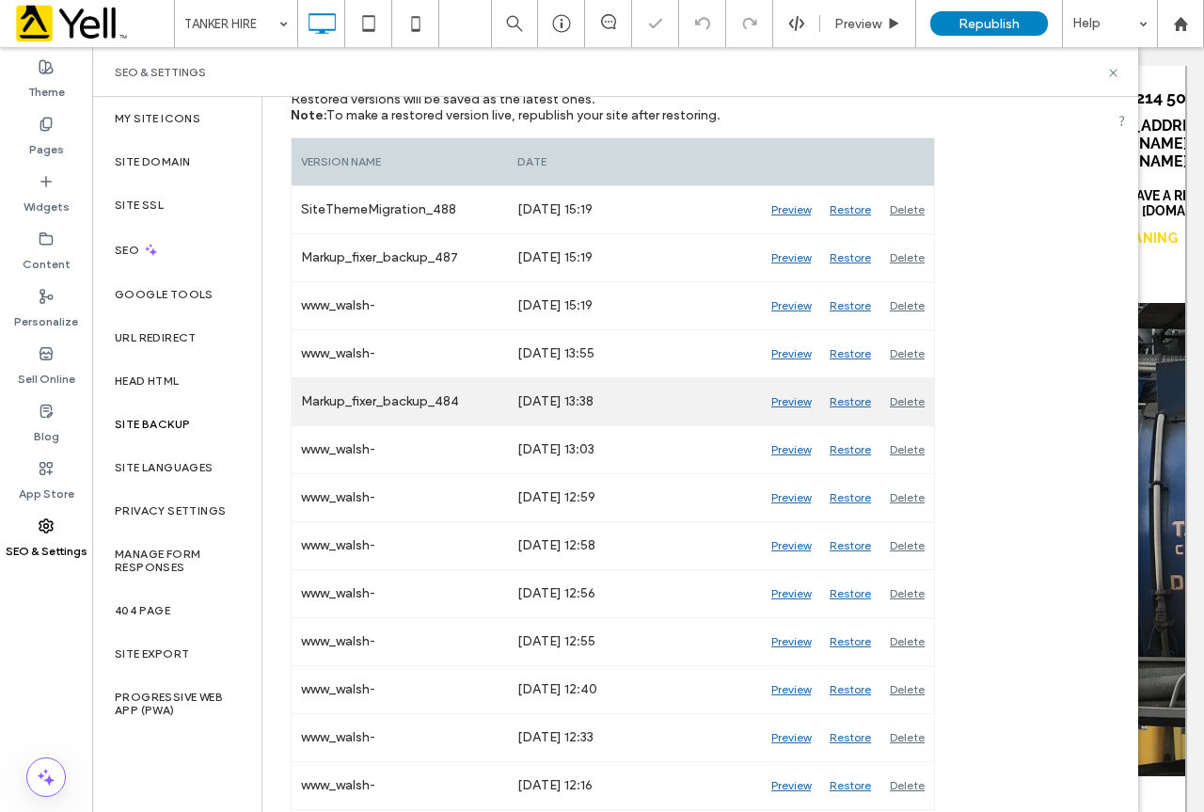
scroll to position [282, 0]
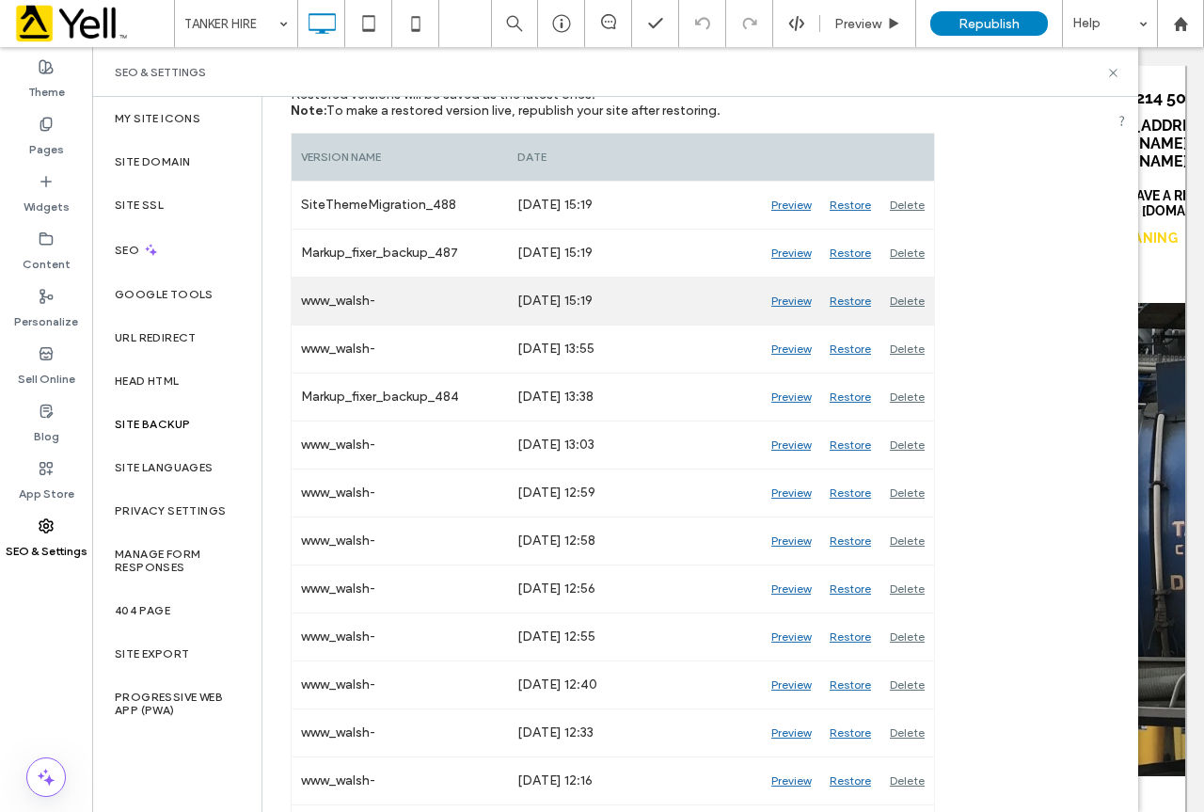
click at [851, 299] on div "Restore" at bounding box center [850, 301] width 60 height 47
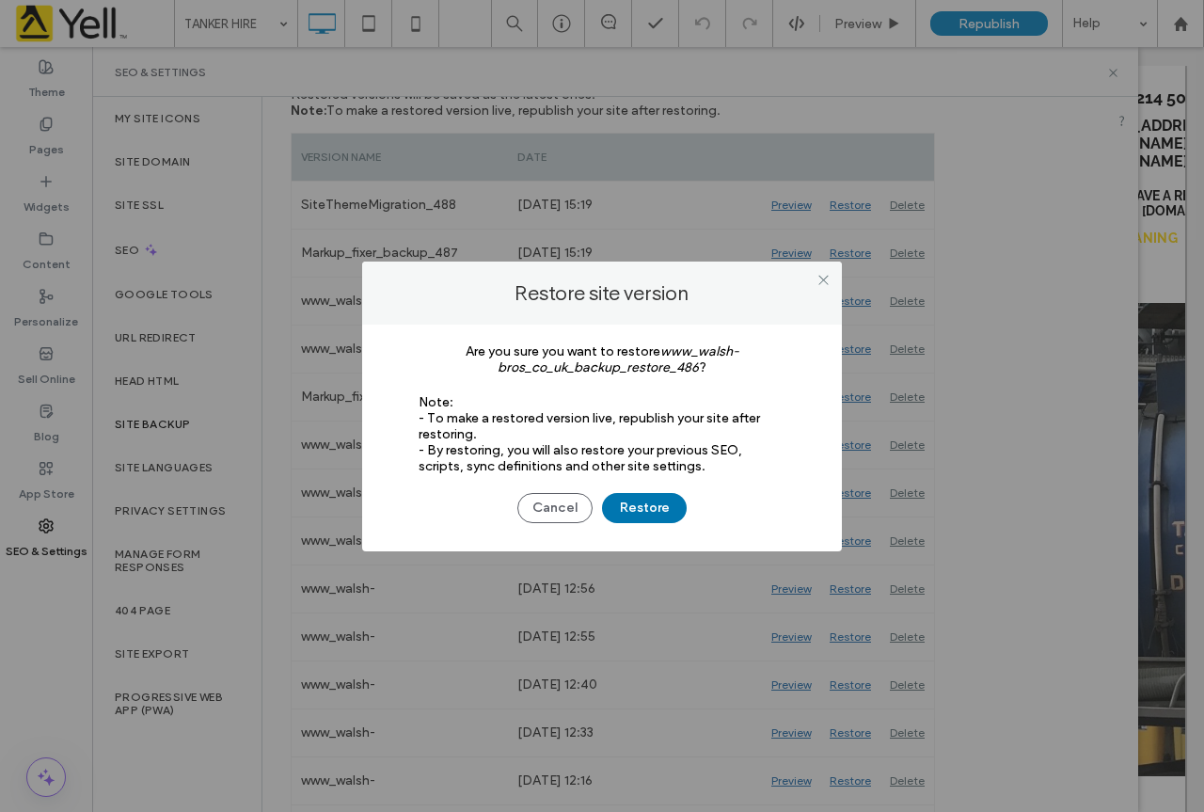
click at [660, 497] on button "Restore" at bounding box center [644, 508] width 85 height 30
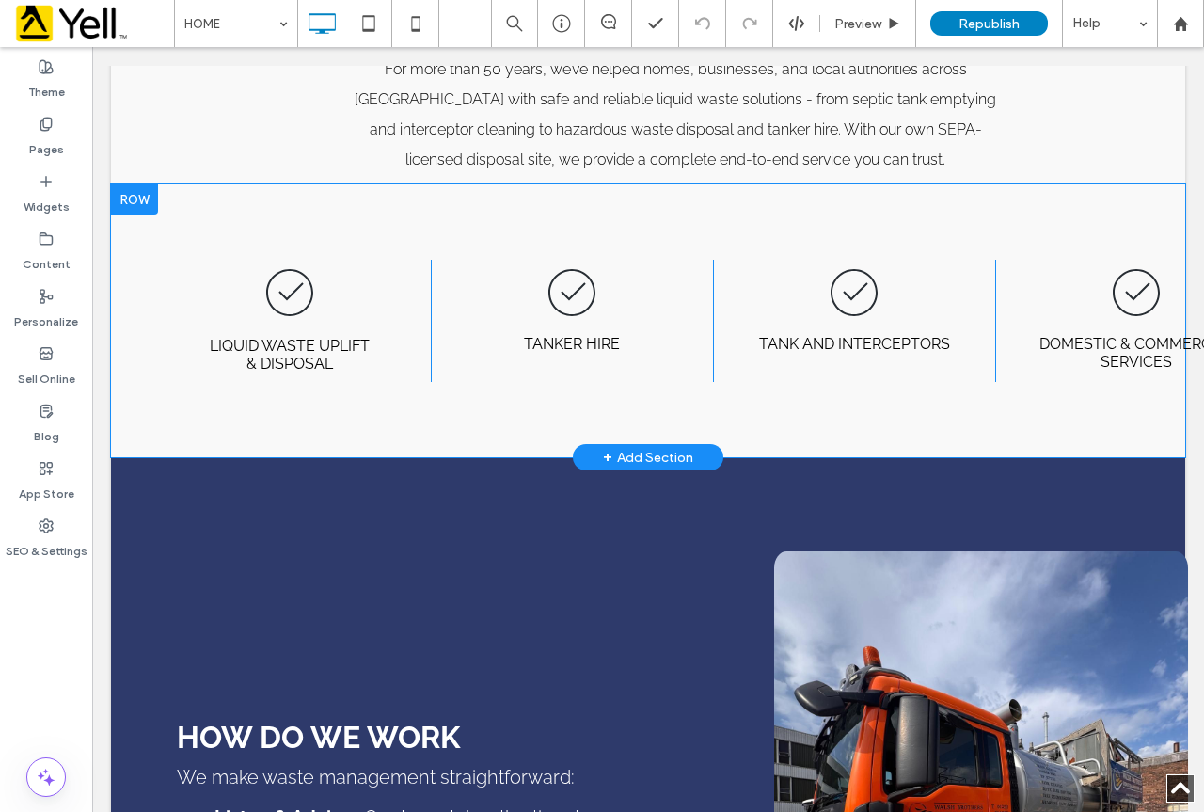
scroll to position [1035, 0]
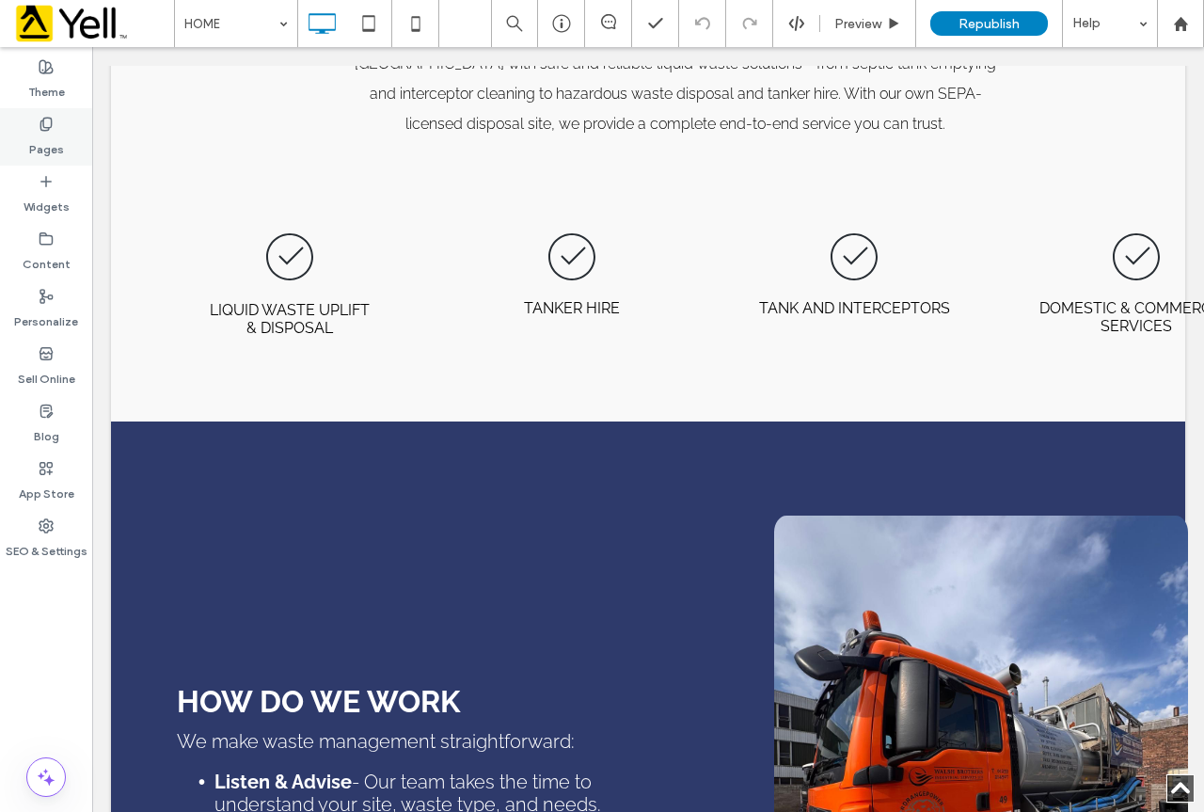
click at [67, 142] on div "Pages" at bounding box center [46, 136] width 92 height 57
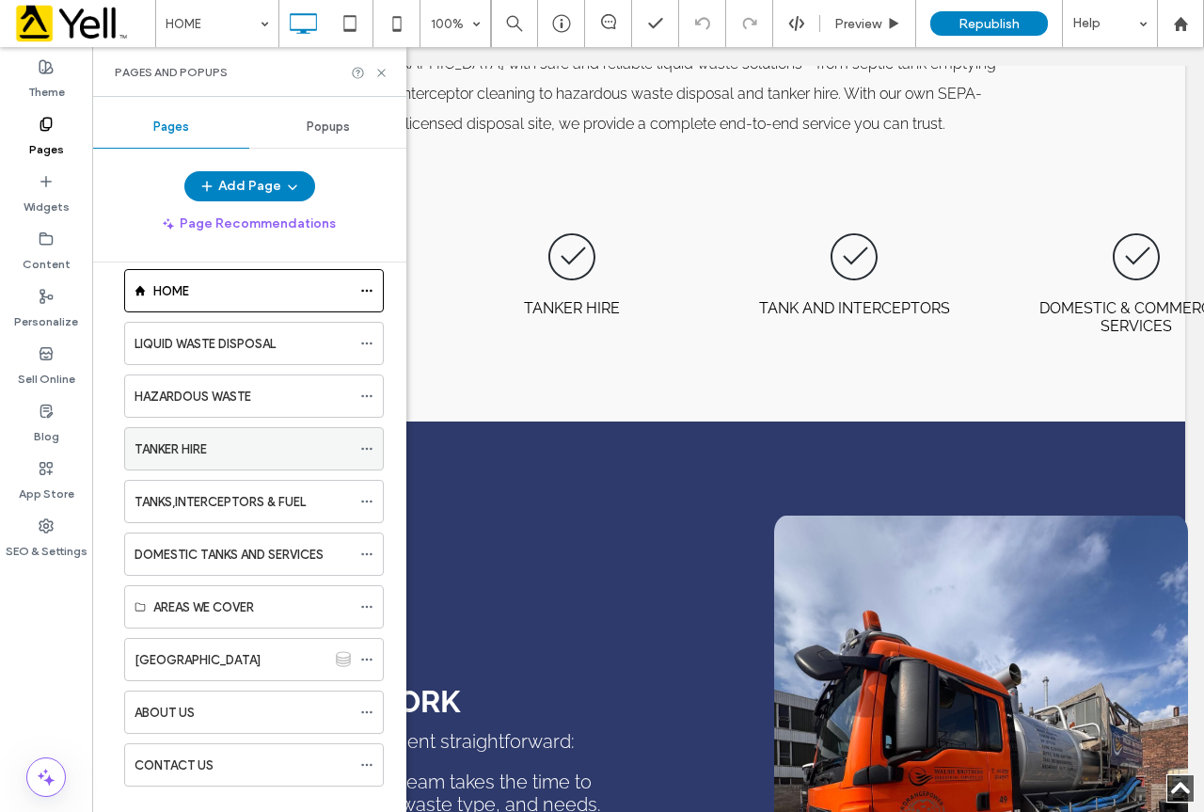
scroll to position [0, 0]
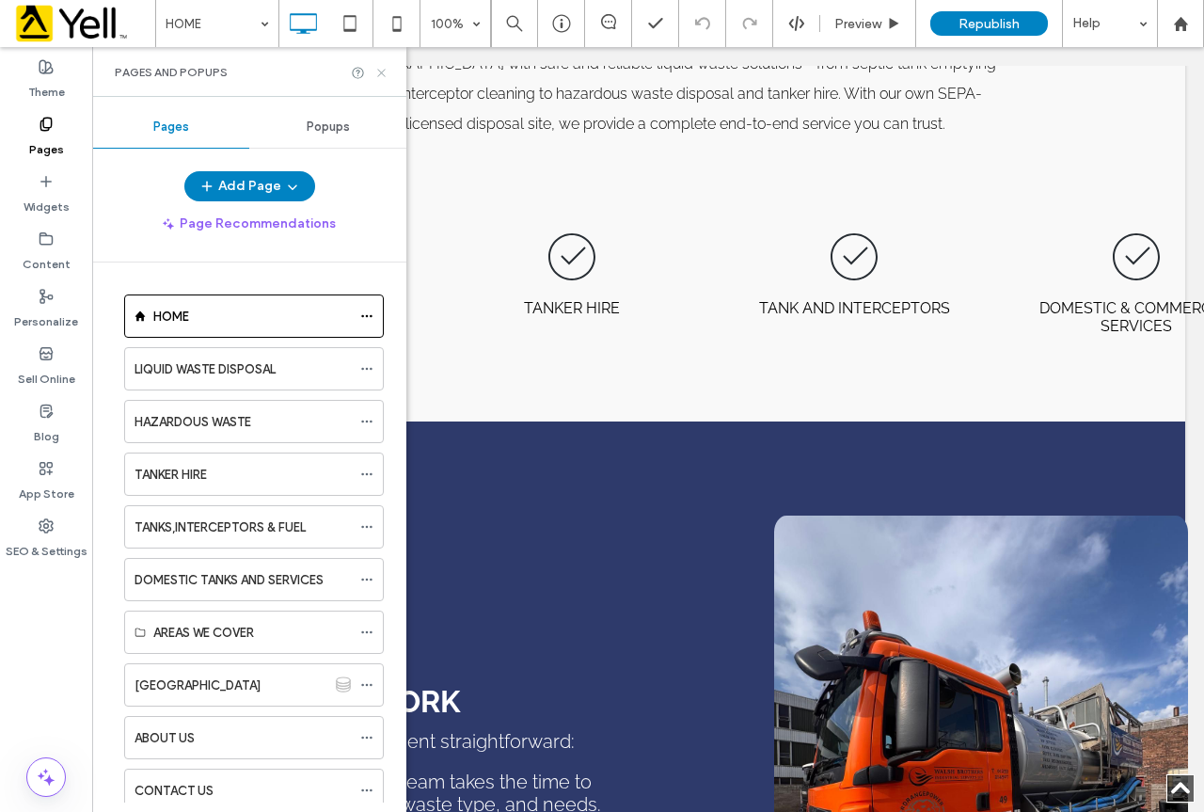
click at [381, 72] on use at bounding box center [381, 73] width 8 height 8
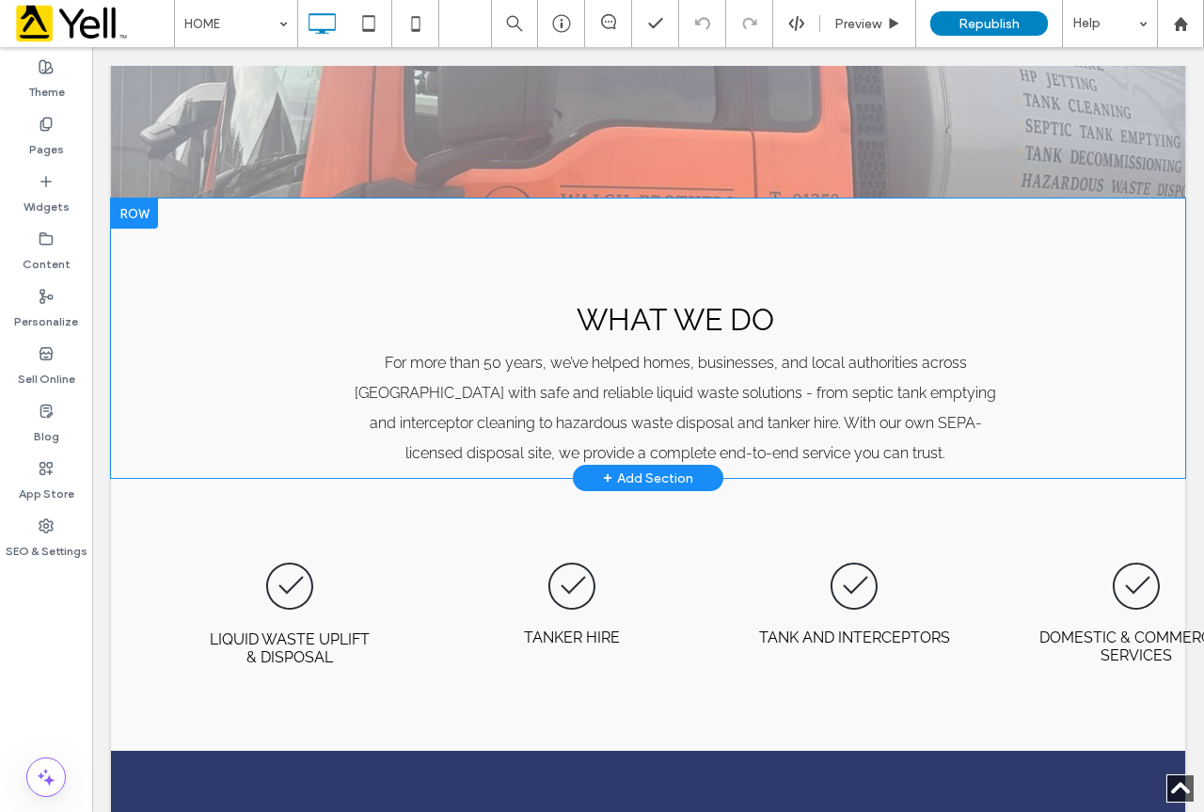
scroll to position [711, 0]
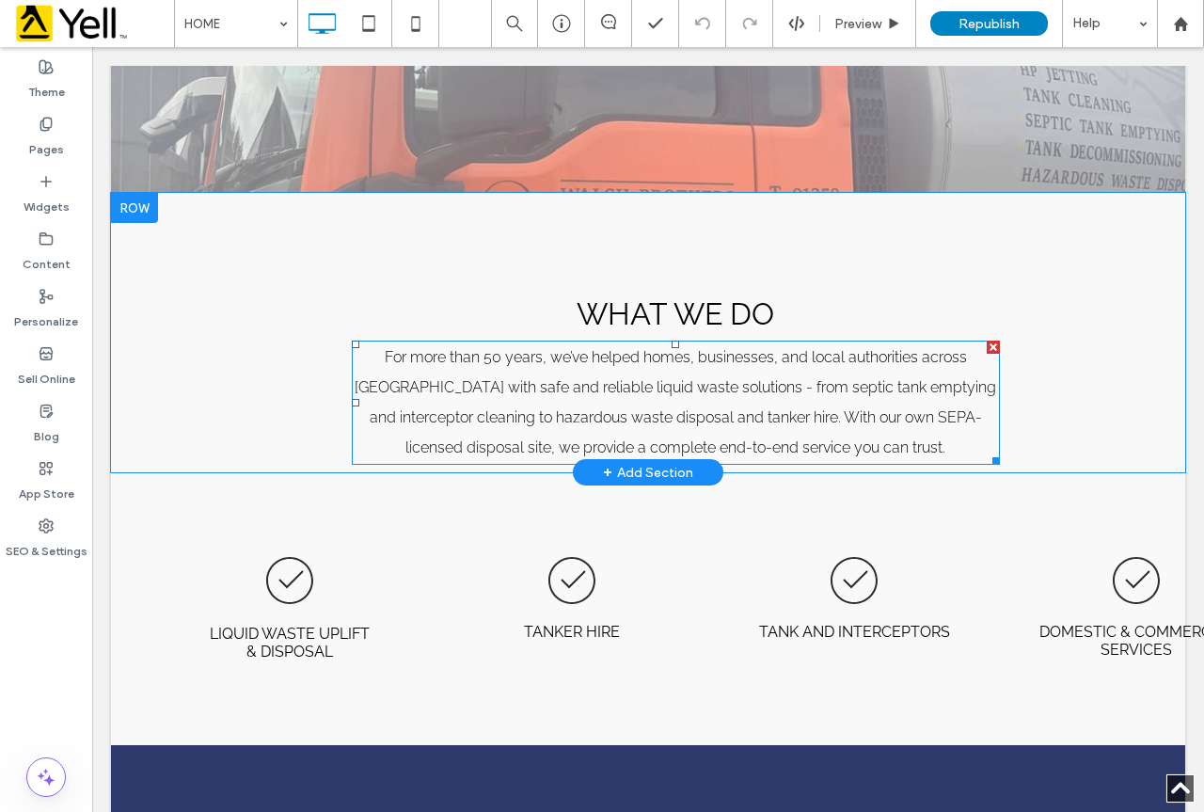
click at [732, 399] on p "For more than 50 years, we’ve helped homes, businesses, and local authorities a…" at bounding box center [676, 402] width 648 height 120
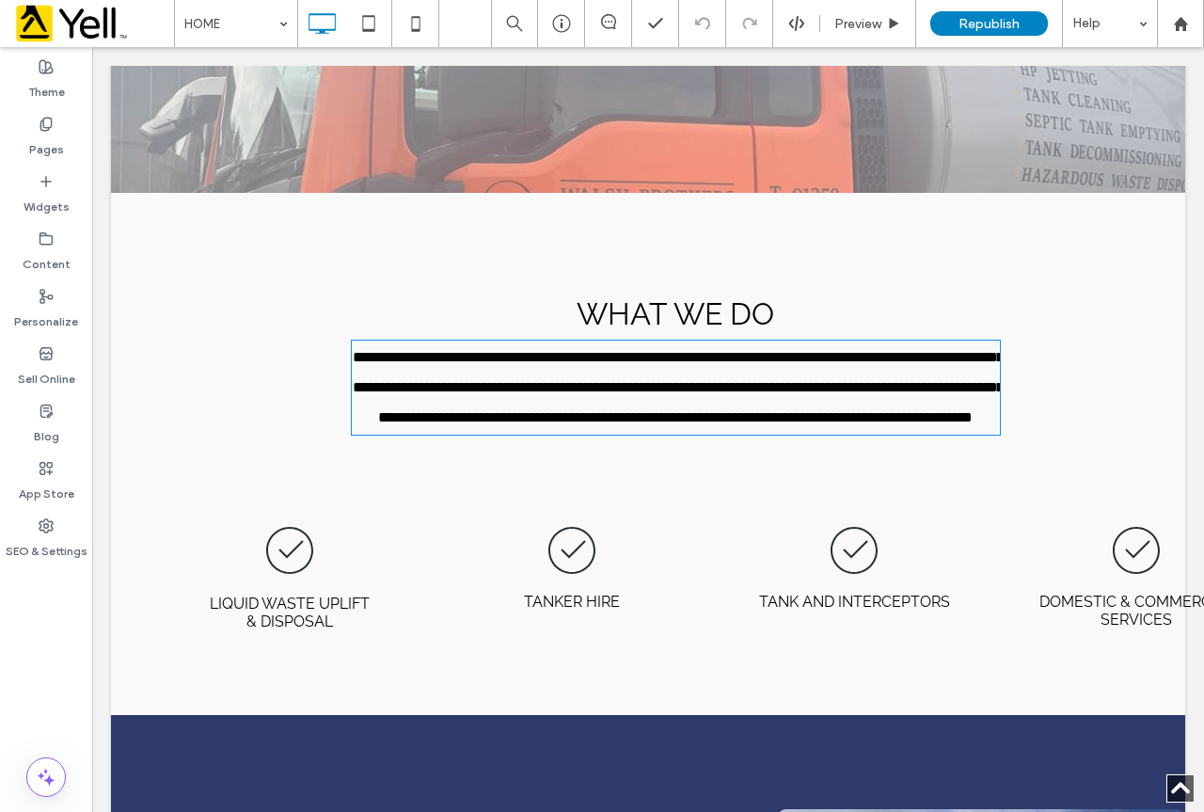
type input "*******"
type input "**"
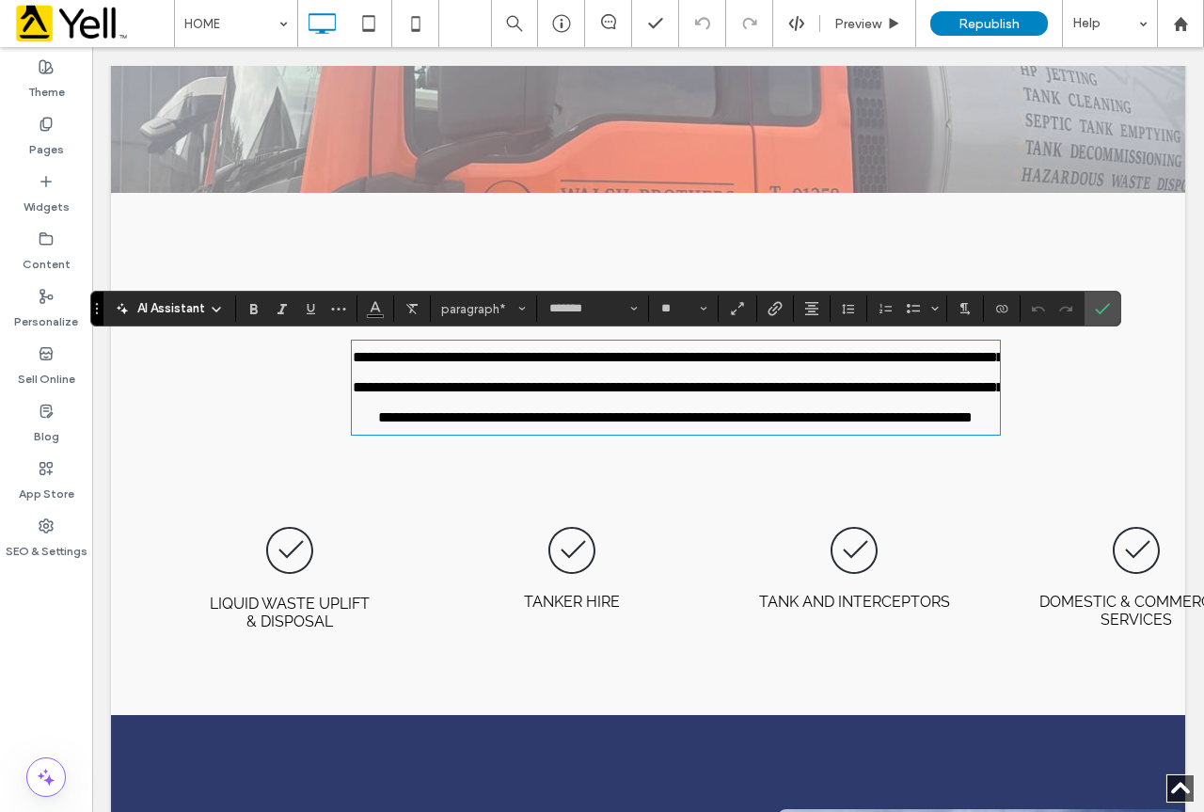
click at [314, 224] on div "**********" at bounding box center [648, 317] width 1074 height 249
click at [1103, 309] on icon "Confirm" at bounding box center [1102, 308] width 15 height 15
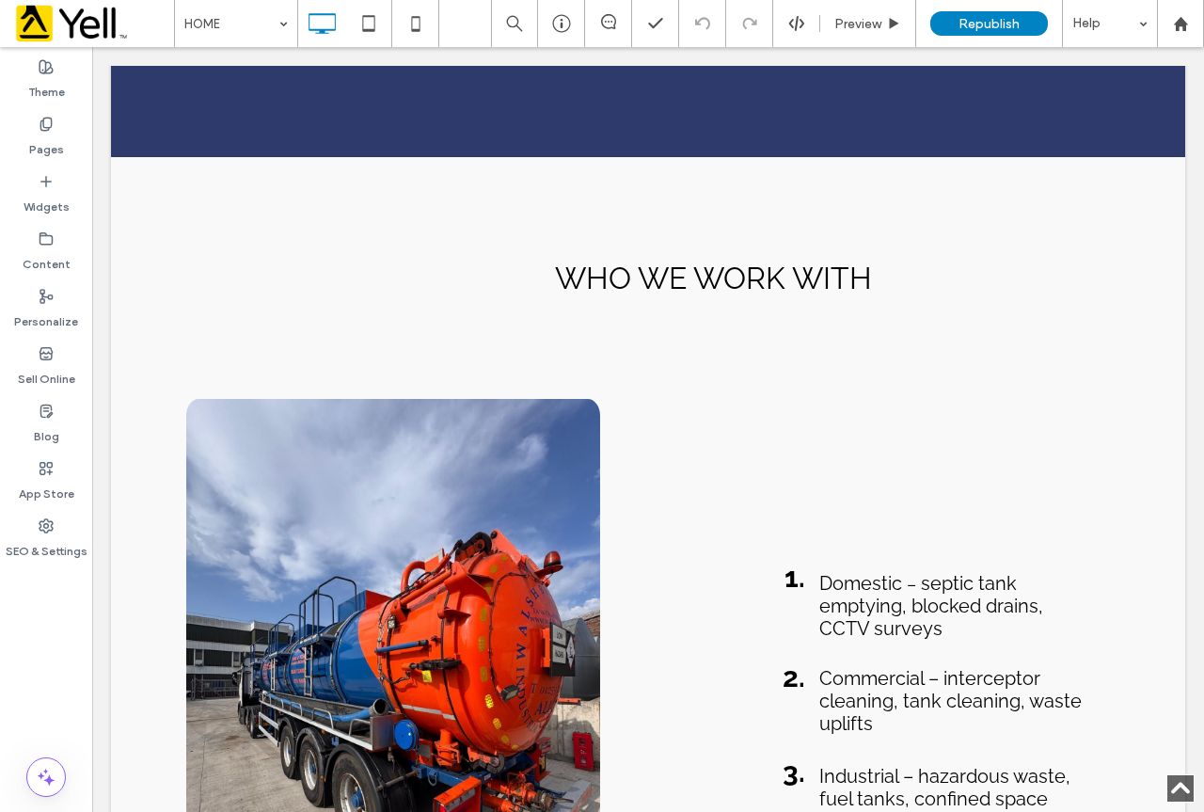
scroll to position [2000, 0]
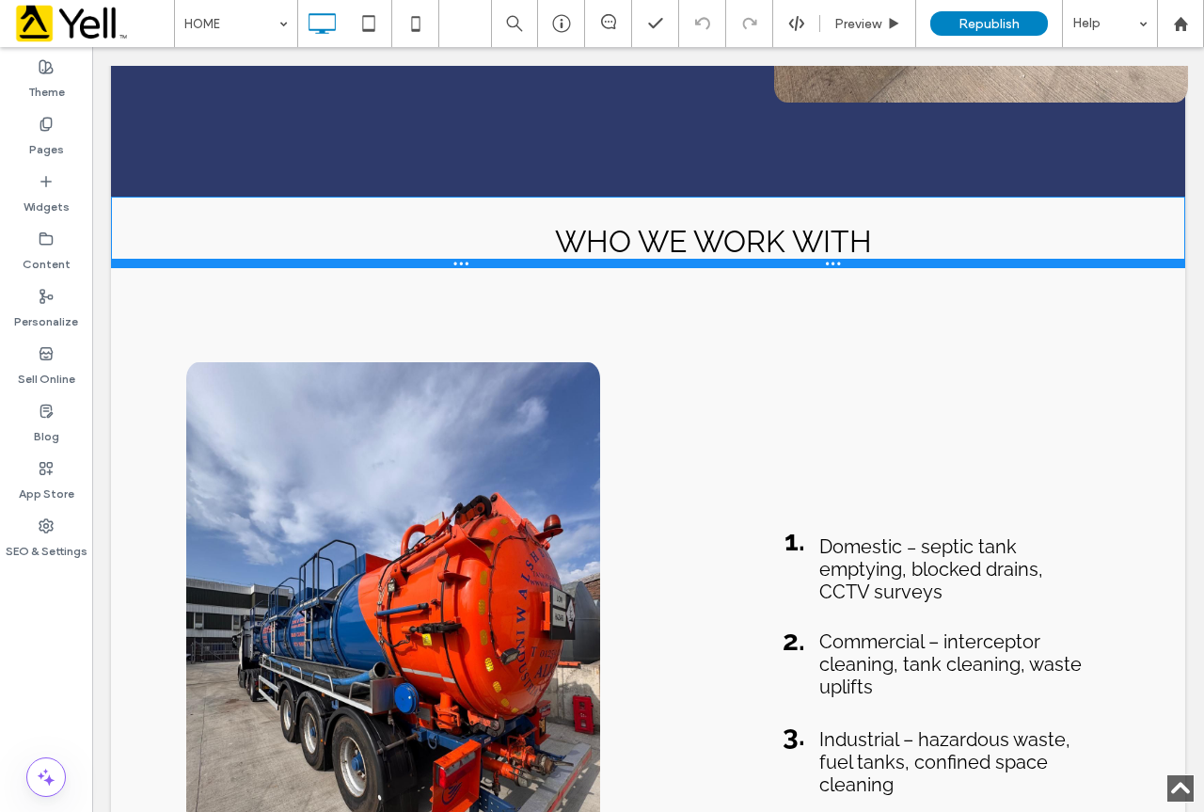
drag, startPoint x: 781, startPoint y: 342, endPoint x: 889, endPoint y: 317, distance: 110.9
click at [797, 265] on div at bounding box center [648, 263] width 1074 height 9
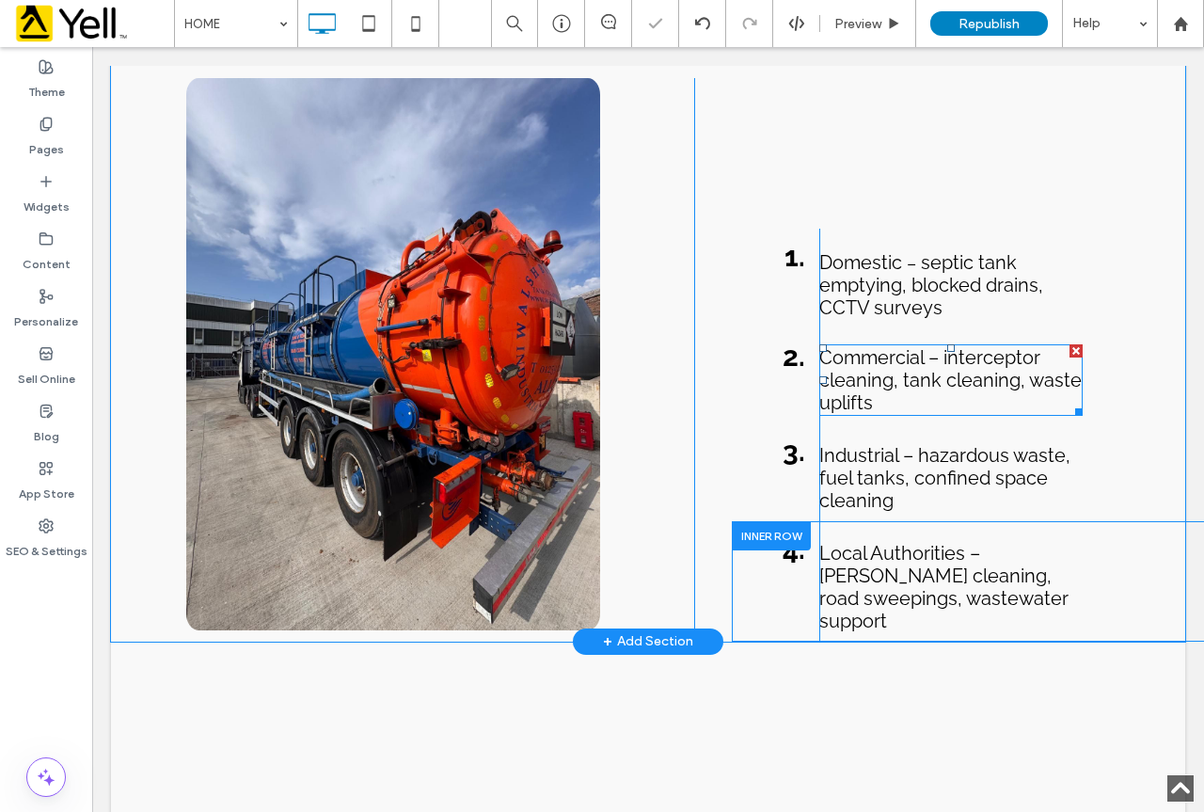
scroll to position [2377, 0]
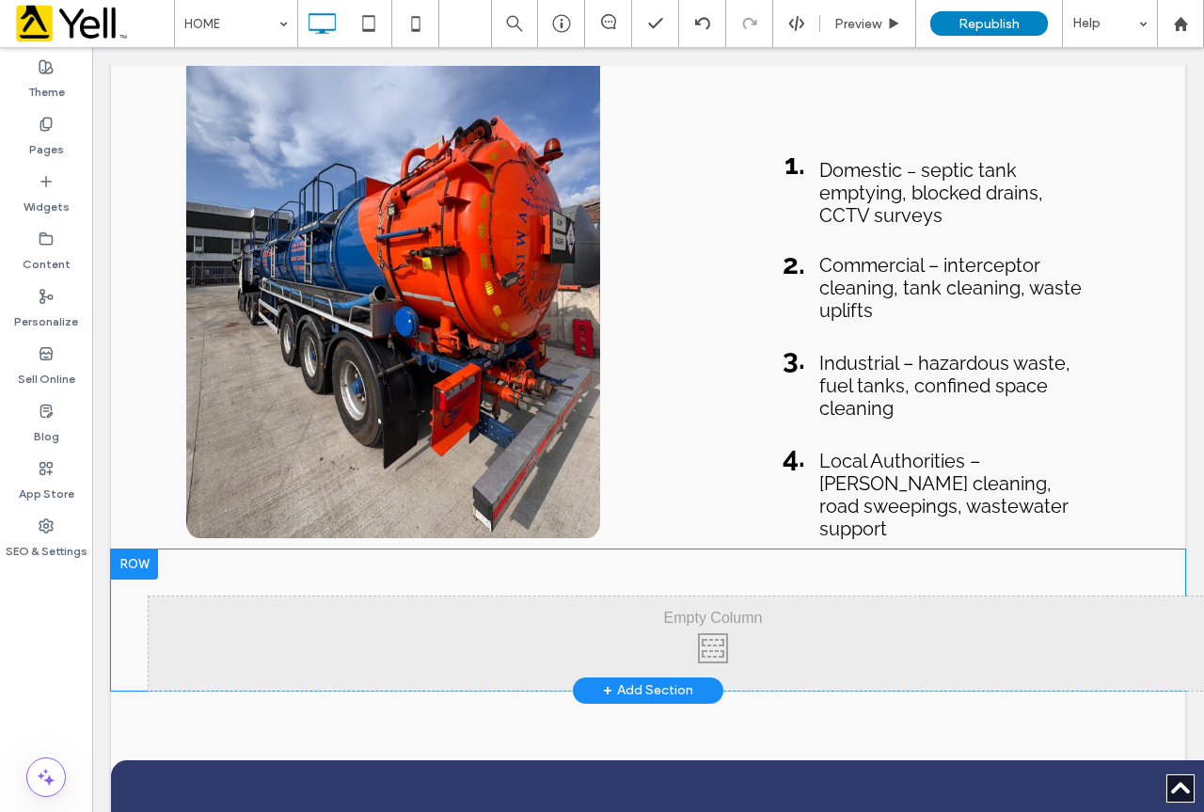
click at [147, 549] on div at bounding box center [134, 564] width 47 height 30
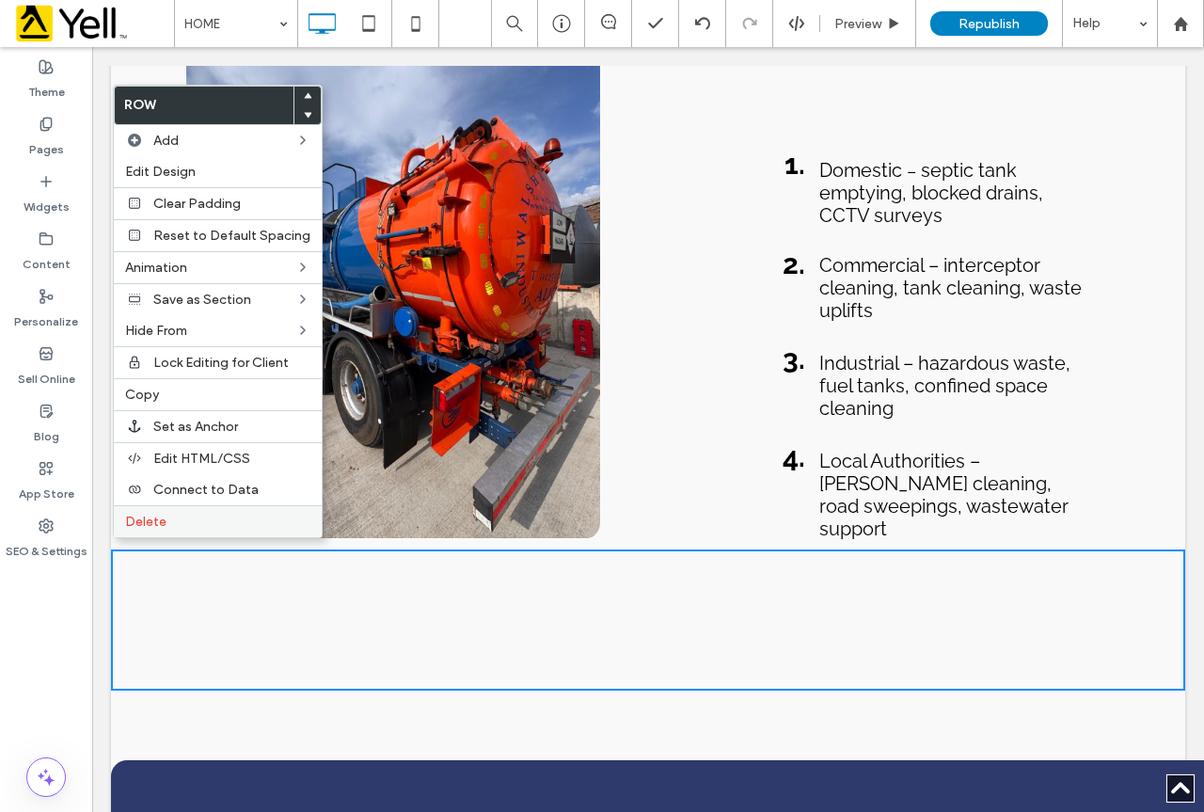
click at [161, 517] on span "Delete" at bounding box center [145, 522] width 41 height 16
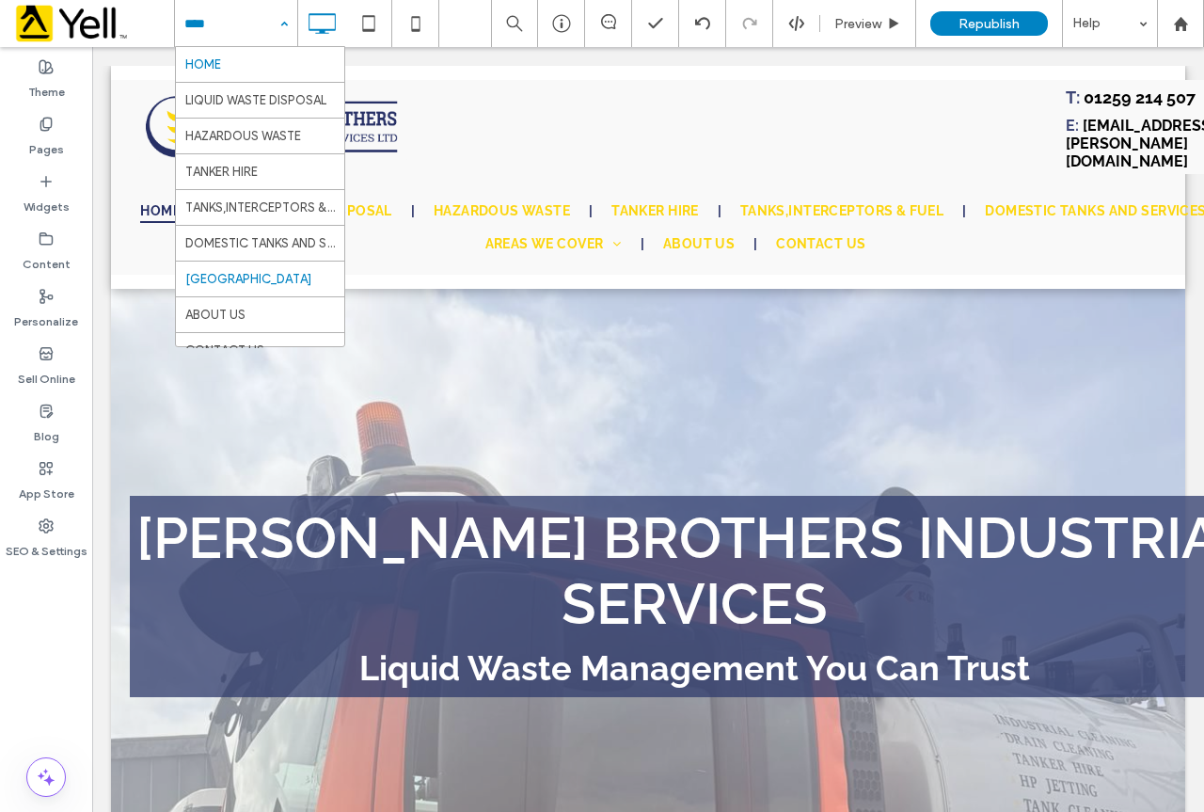
scroll to position [20, 0]
